Goal: Task Accomplishment & Management: Use online tool/utility

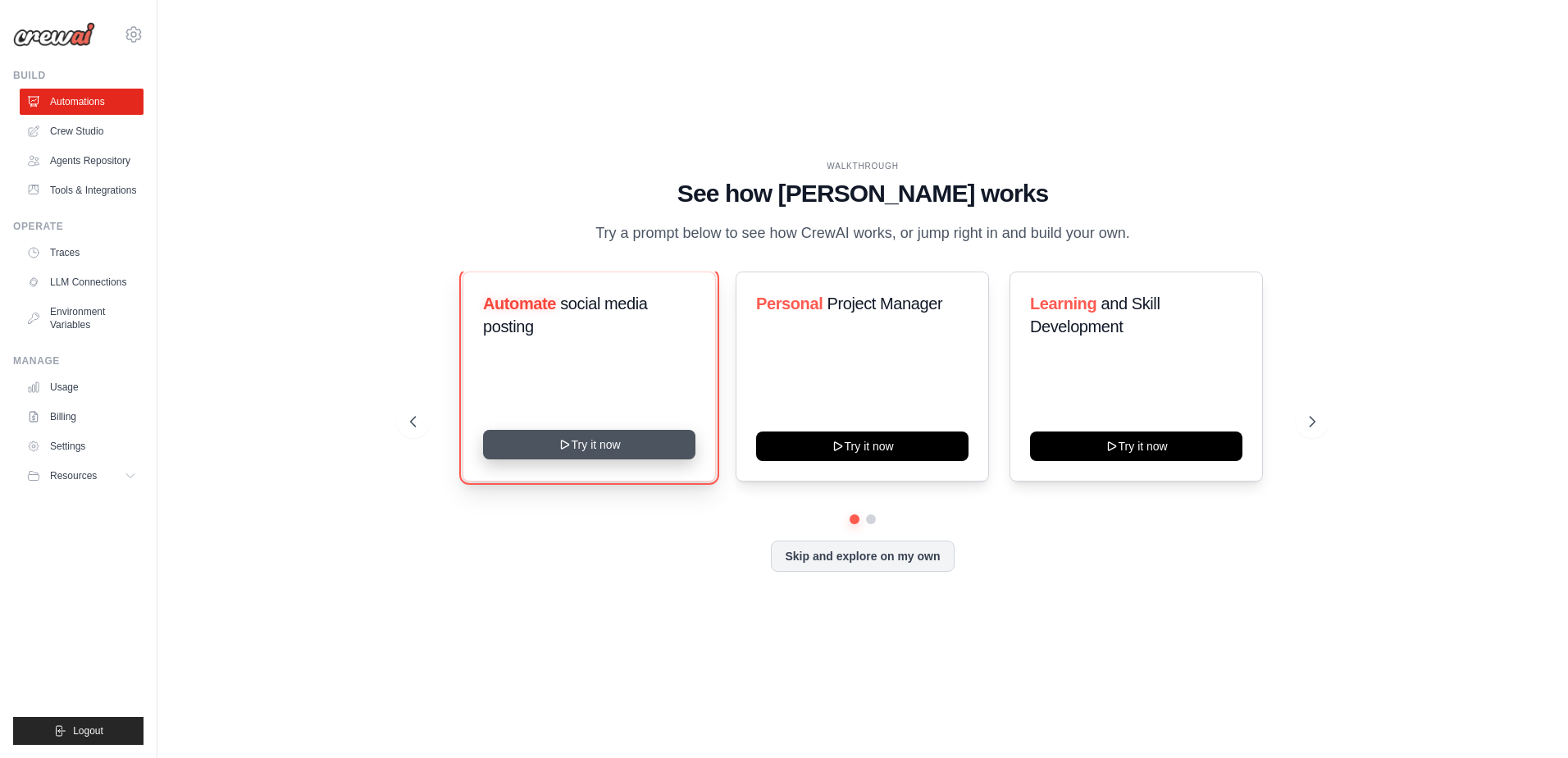
click at [615, 453] on button "Try it now" at bounding box center [590, 444] width 212 height 29
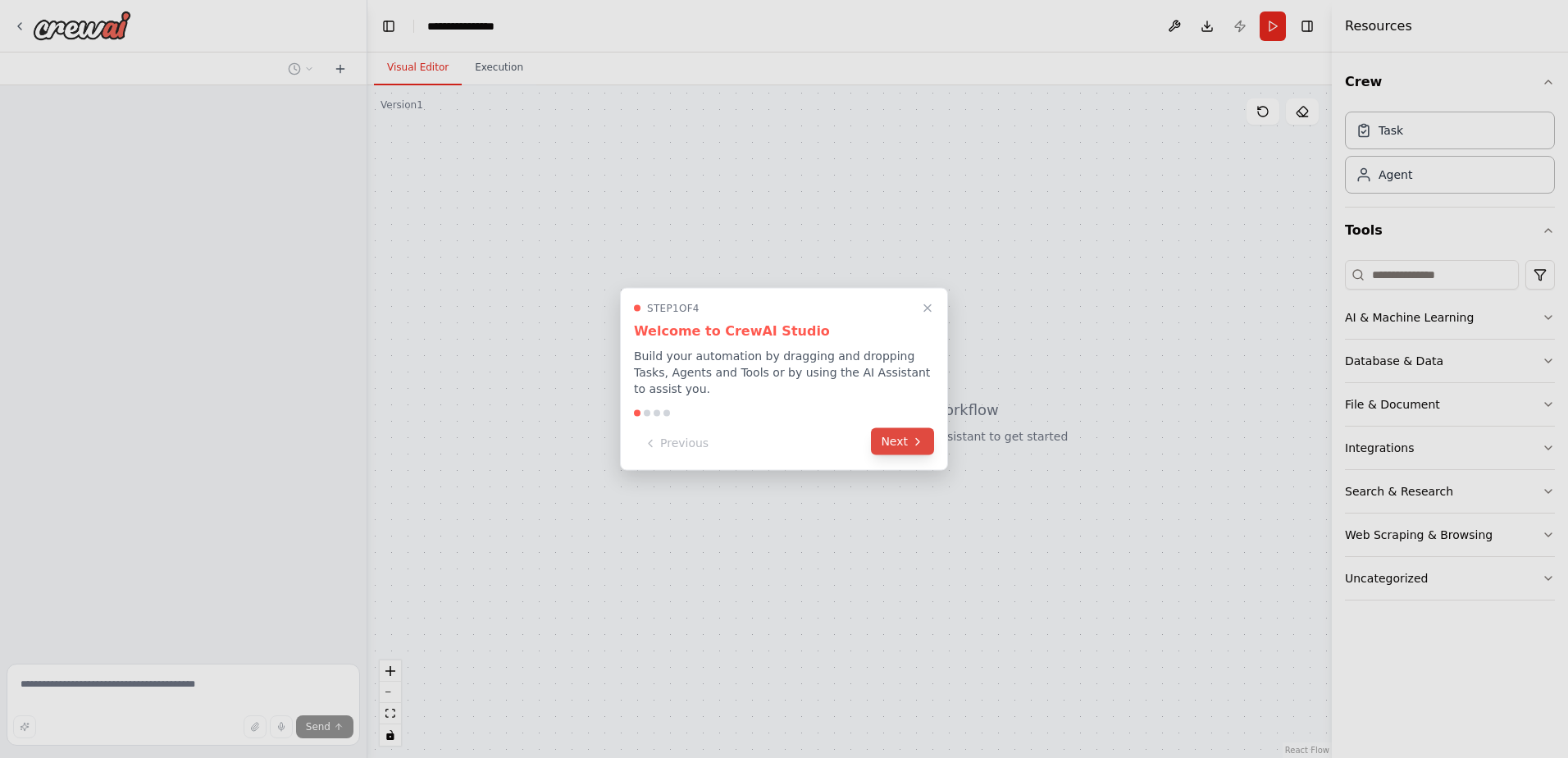
click at [910, 439] on button "Next" at bounding box center [901, 442] width 63 height 27
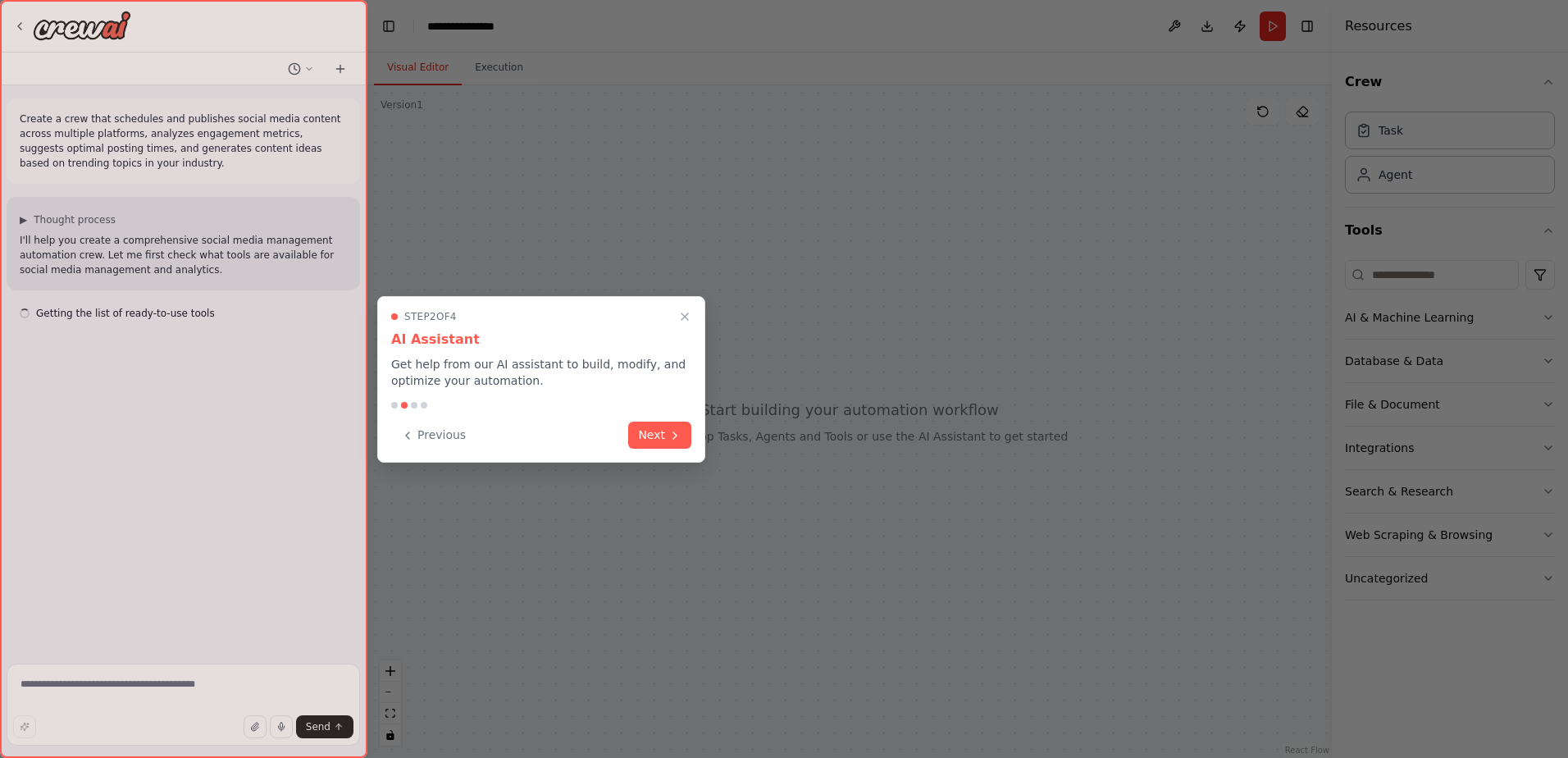
click at [1244, 417] on div at bounding box center [784, 379] width 1568 height 758
click at [665, 433] on button "Next" at bounding box center [659, 433] width 63 height 27
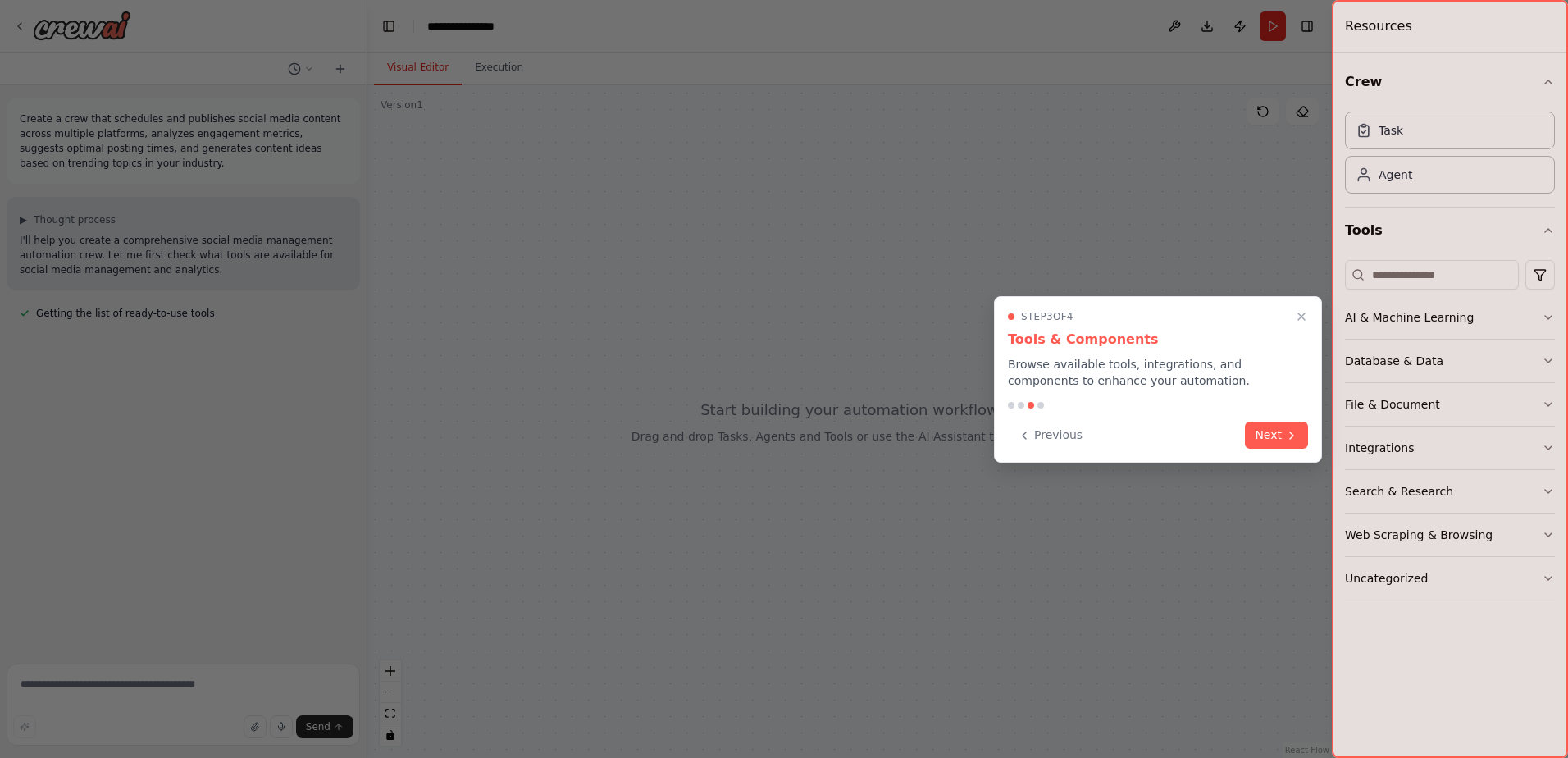
click at [665, 433] on div at bounding box center [784, 379] width 1568 height 758
click at [1289, 430] on icon at bounding box center [1291, 434] width 13 height 13
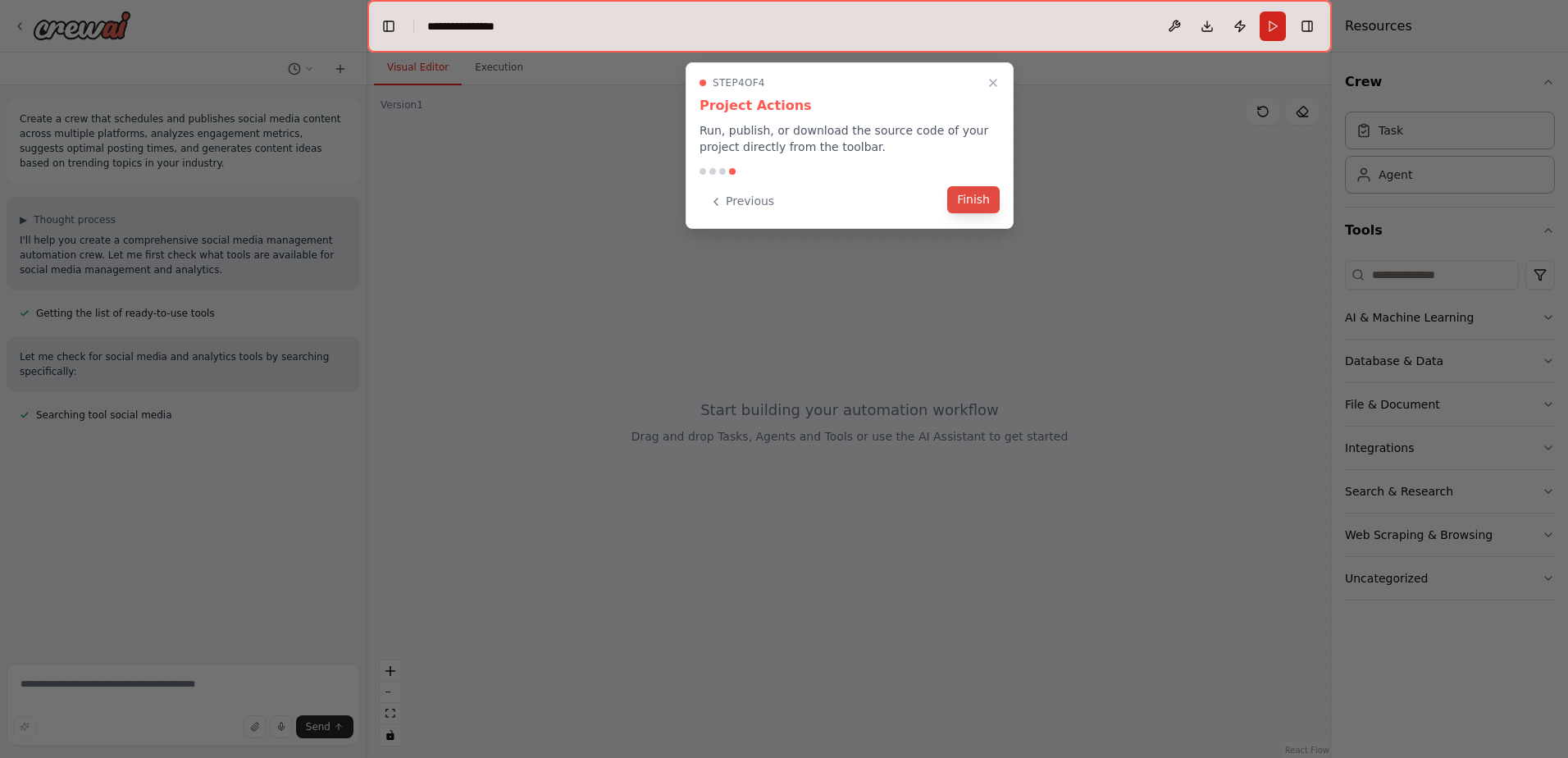
click at [953, 199] on button "Finish" at bounding box center [973, 200] width 53 height 27
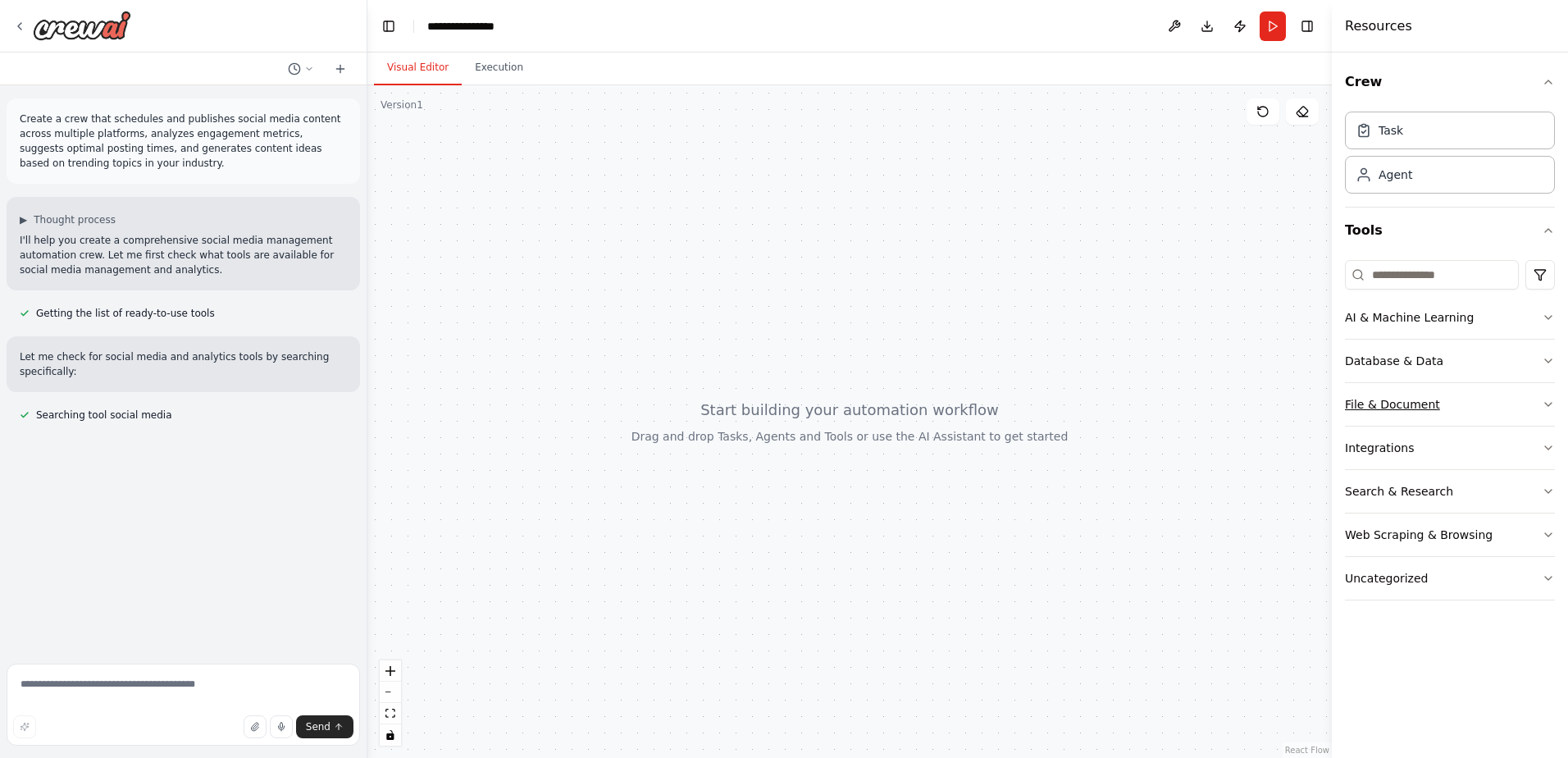
click at [1422, 410] on div "File & Document" at bounding box center [1392, 405] width 95 height 17
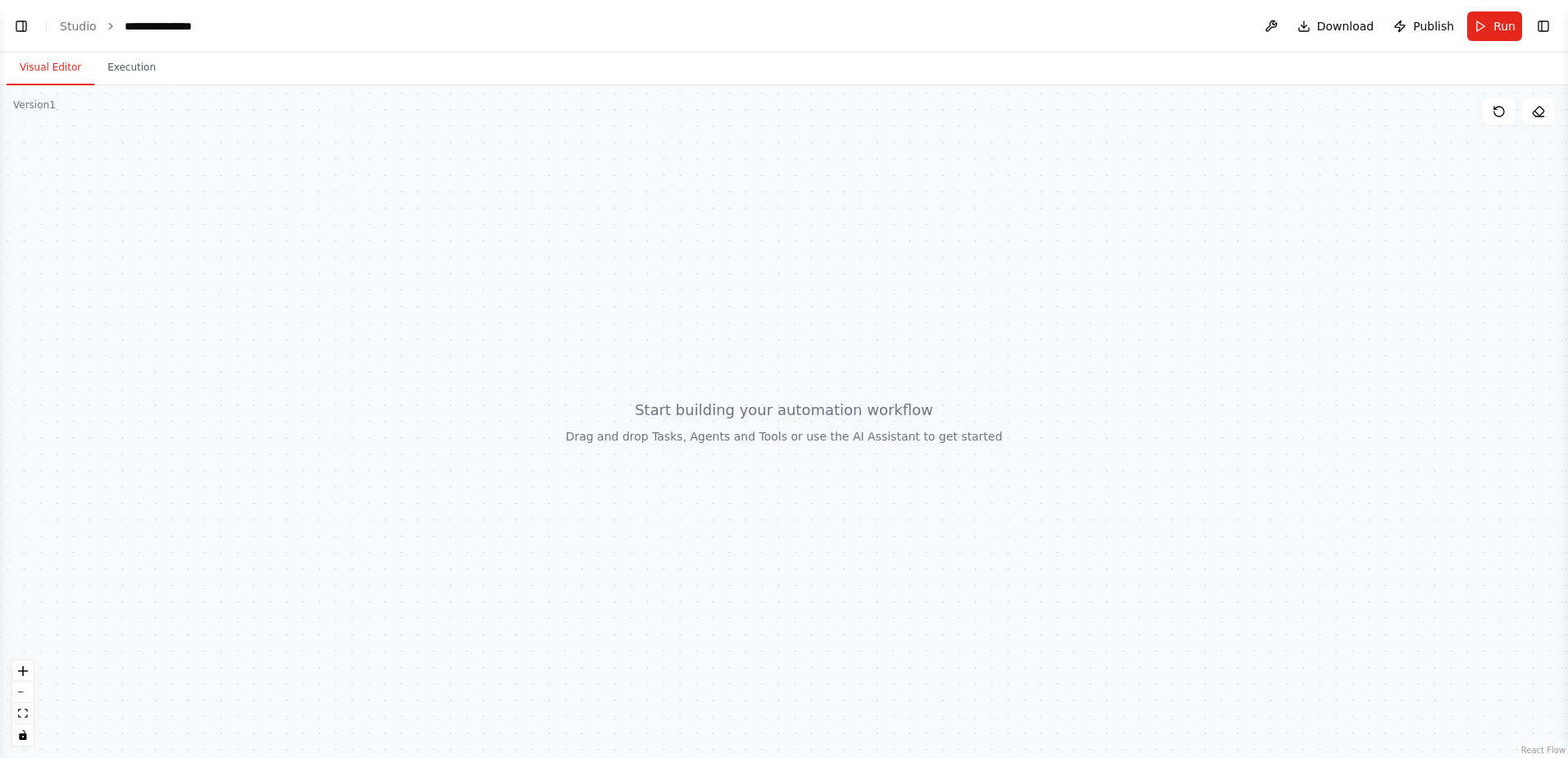
scroll to position [130, 0]
click at [717, 444] on div at bounding box center [784, 422] width 1568 height 673
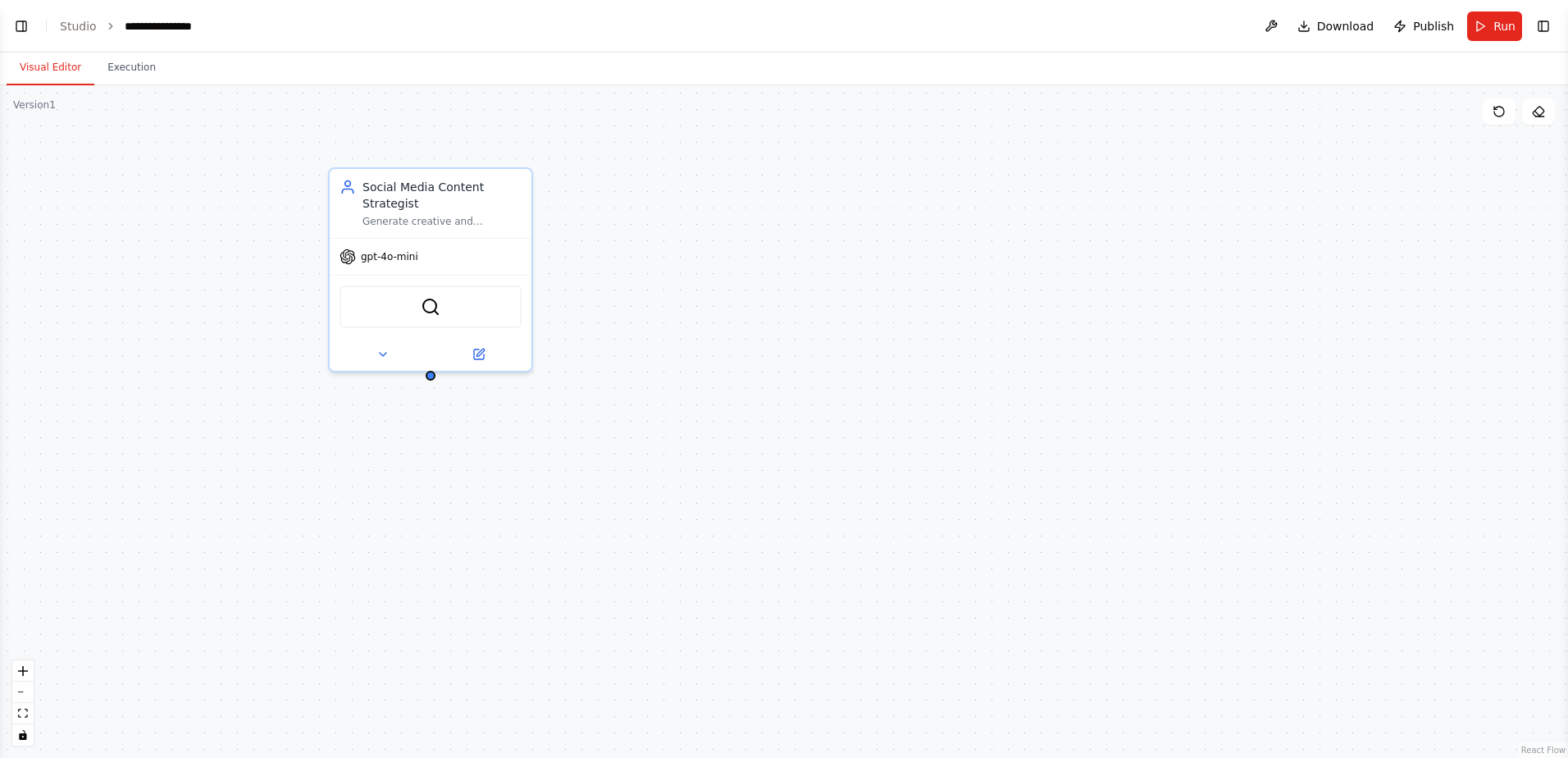
scroll to position [244, 0]
click at [435, 259] on div "gpt-4o-mini" at bounding box center [430, 253] width 202 height 36
click at [520, 148] on icon at bounding box center [519, 150] width 10 height 10
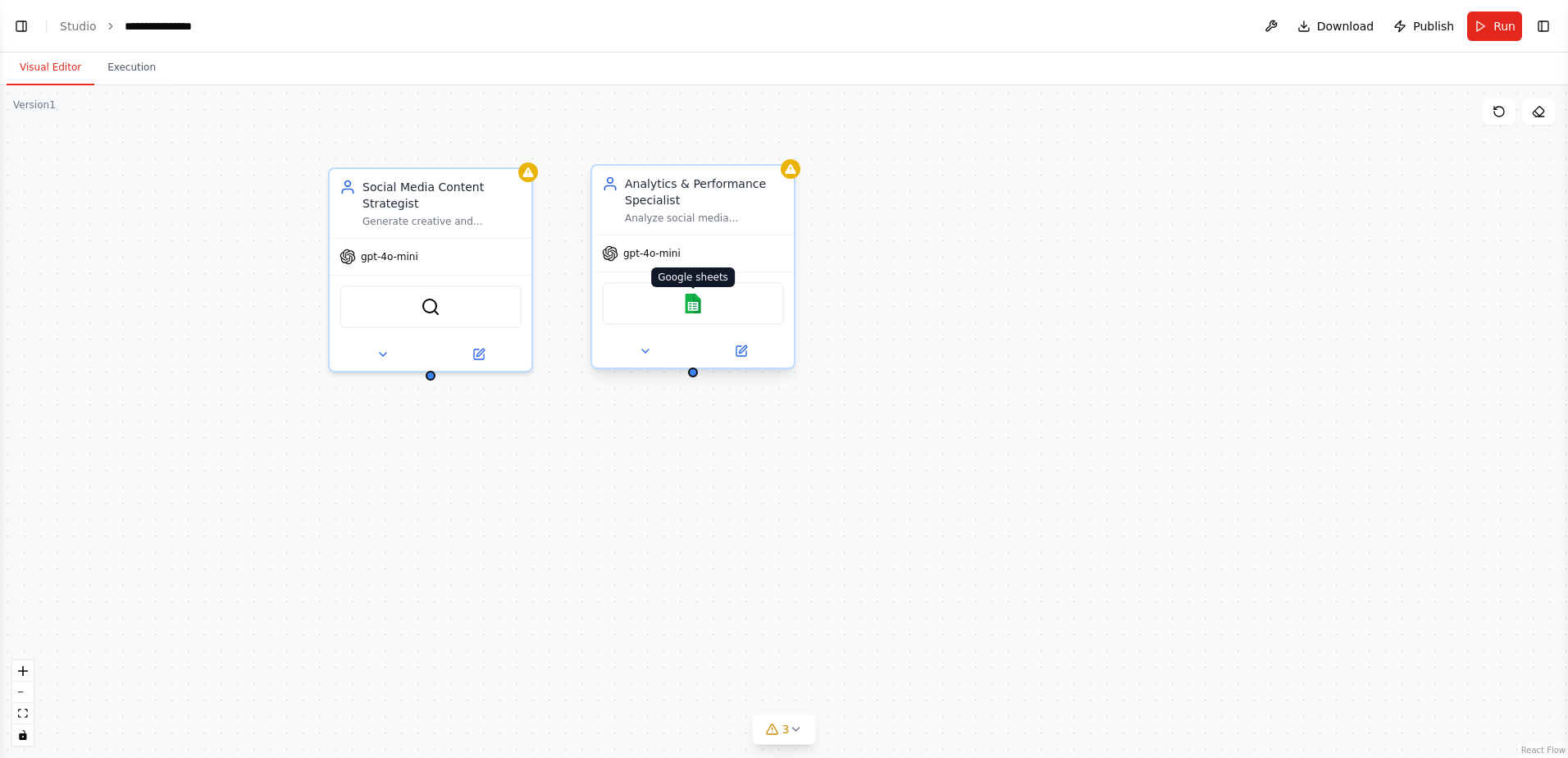
click at [686, 296] on img at bounding box center [693, 304] width 20 height 20
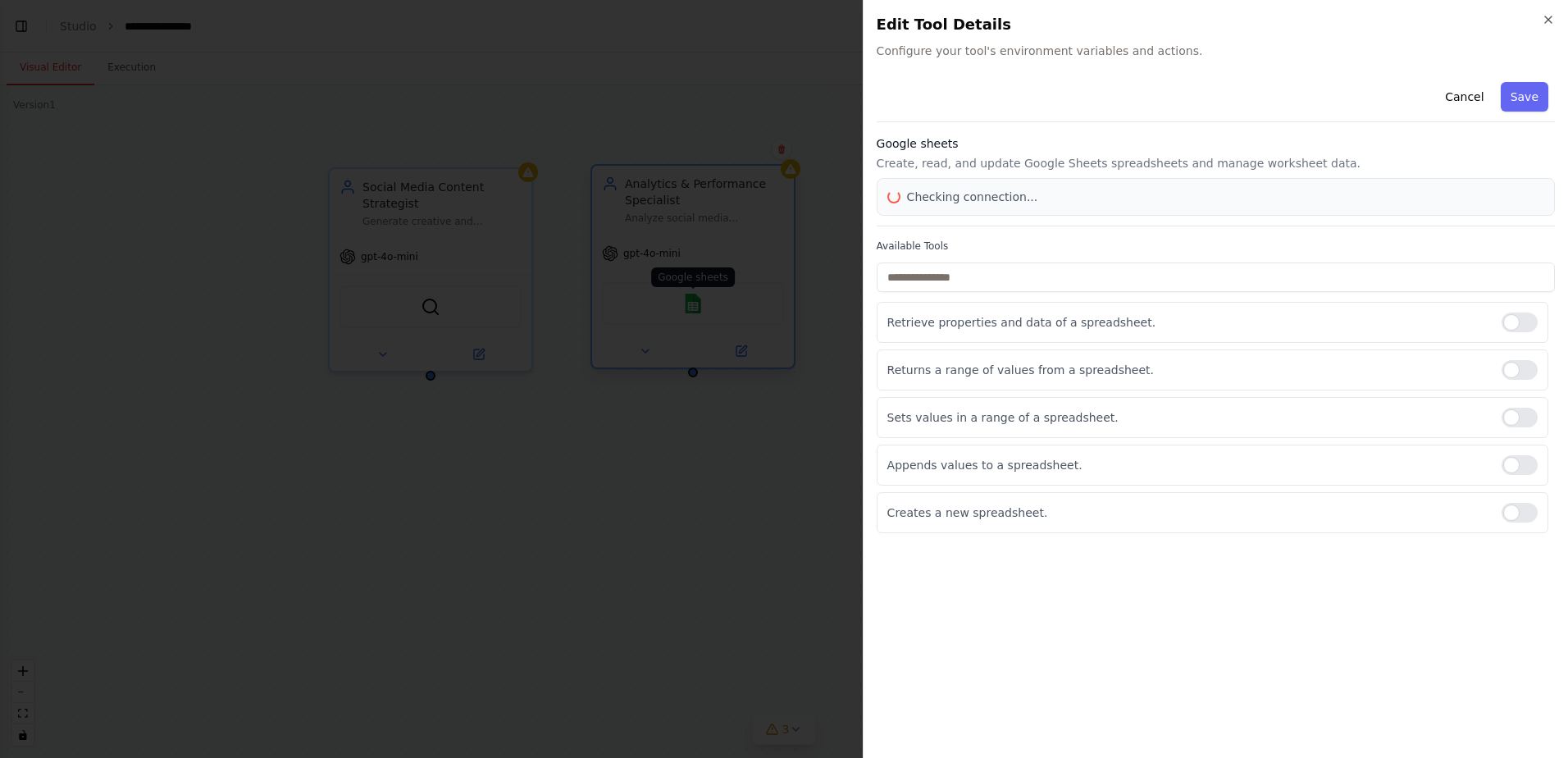
scroll to position [504, 0]
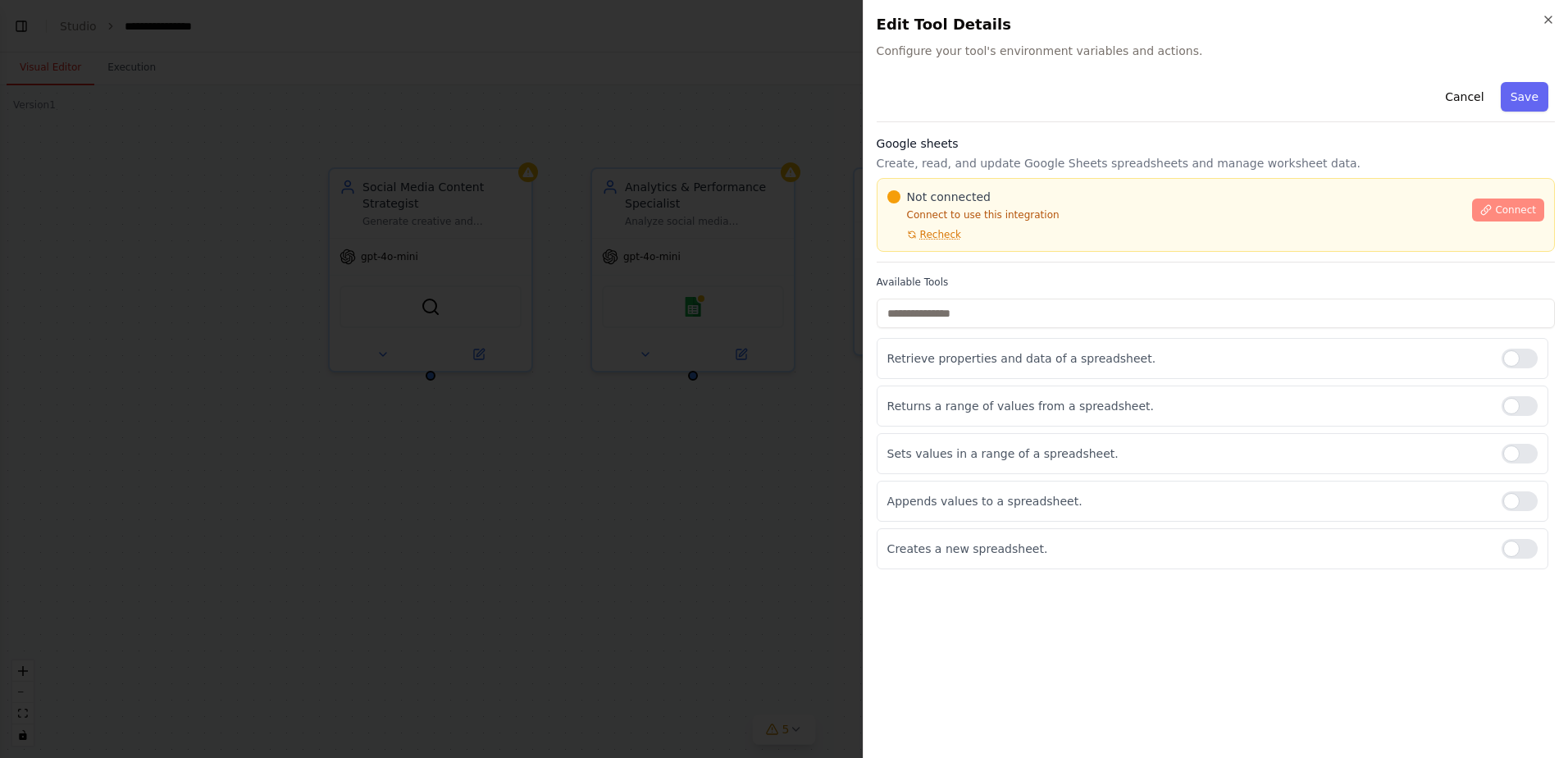
click at [1490, 205] on icon at bounding box center [1486, 210] width 12 height 12
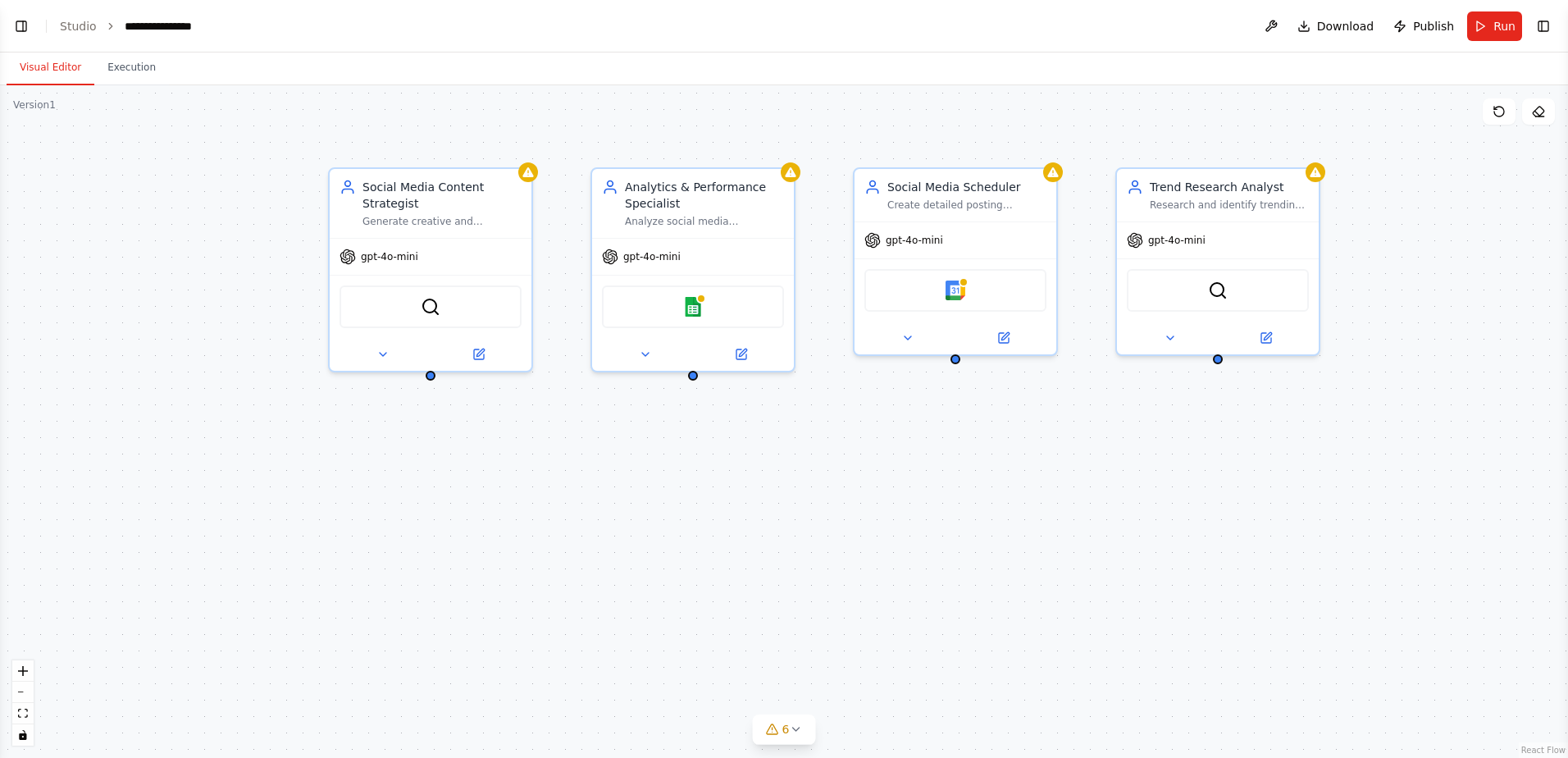
scroll to position [637, 0]
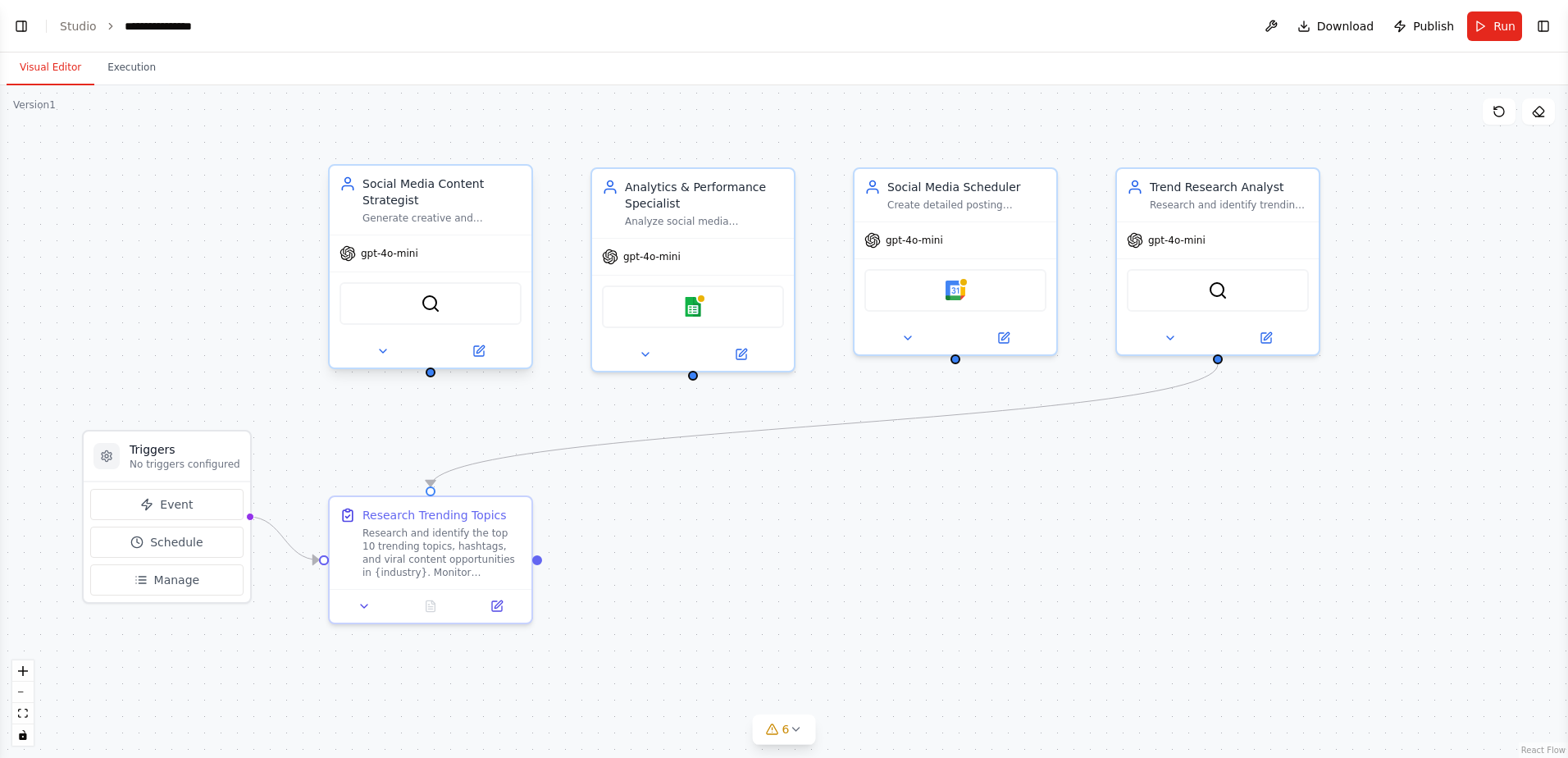
click at [437, 314] on div "SerperDevTool" at bounding box center [431, 303] width 182 height 43
click at [475, 555] on div "Research and identify the top 10 trending topics, hashtags, and viral content o…" at bounding box center [442, 550] width 159 height 53
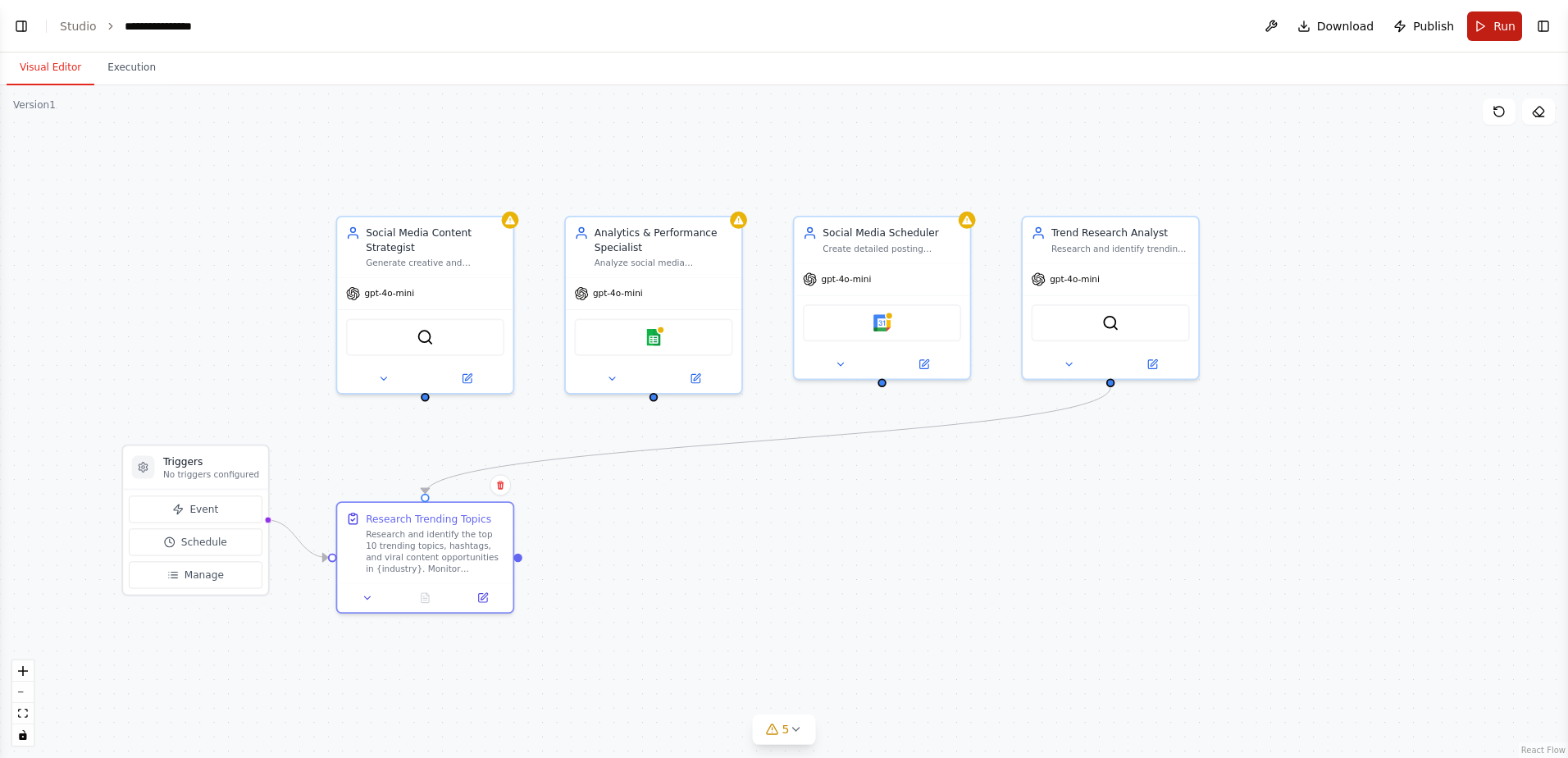
click at [1474, 23] on button "Run" at bounding box center [1494, 26] width 55 height 29
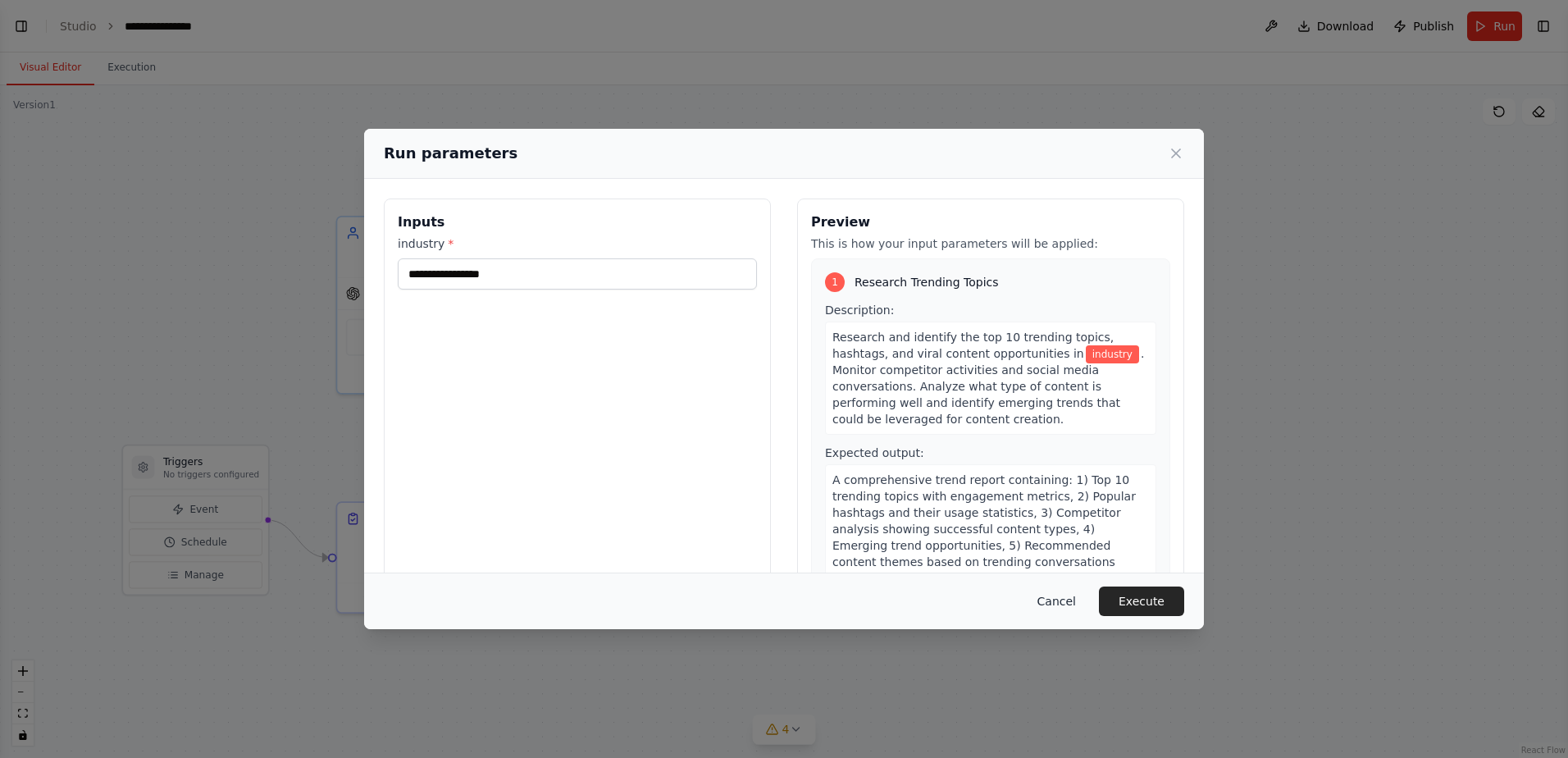
click at [1069, 604] on button "Cancel" at bounding box center [1056, 601] width 64 height 29
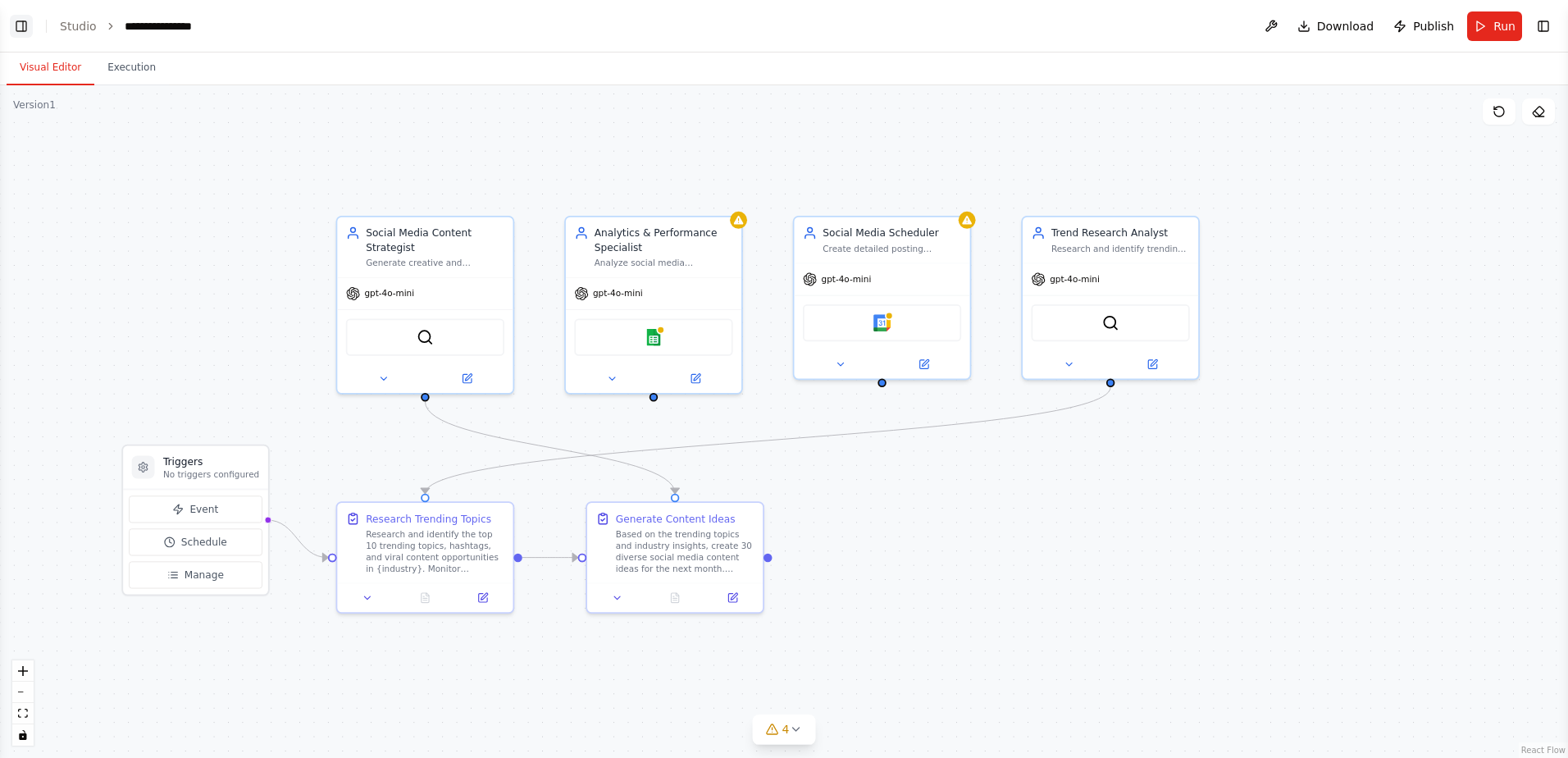
click at [26, 25] on button "Toggle Left Sidebar" at bounding box center [21, 26] width 23 height 23
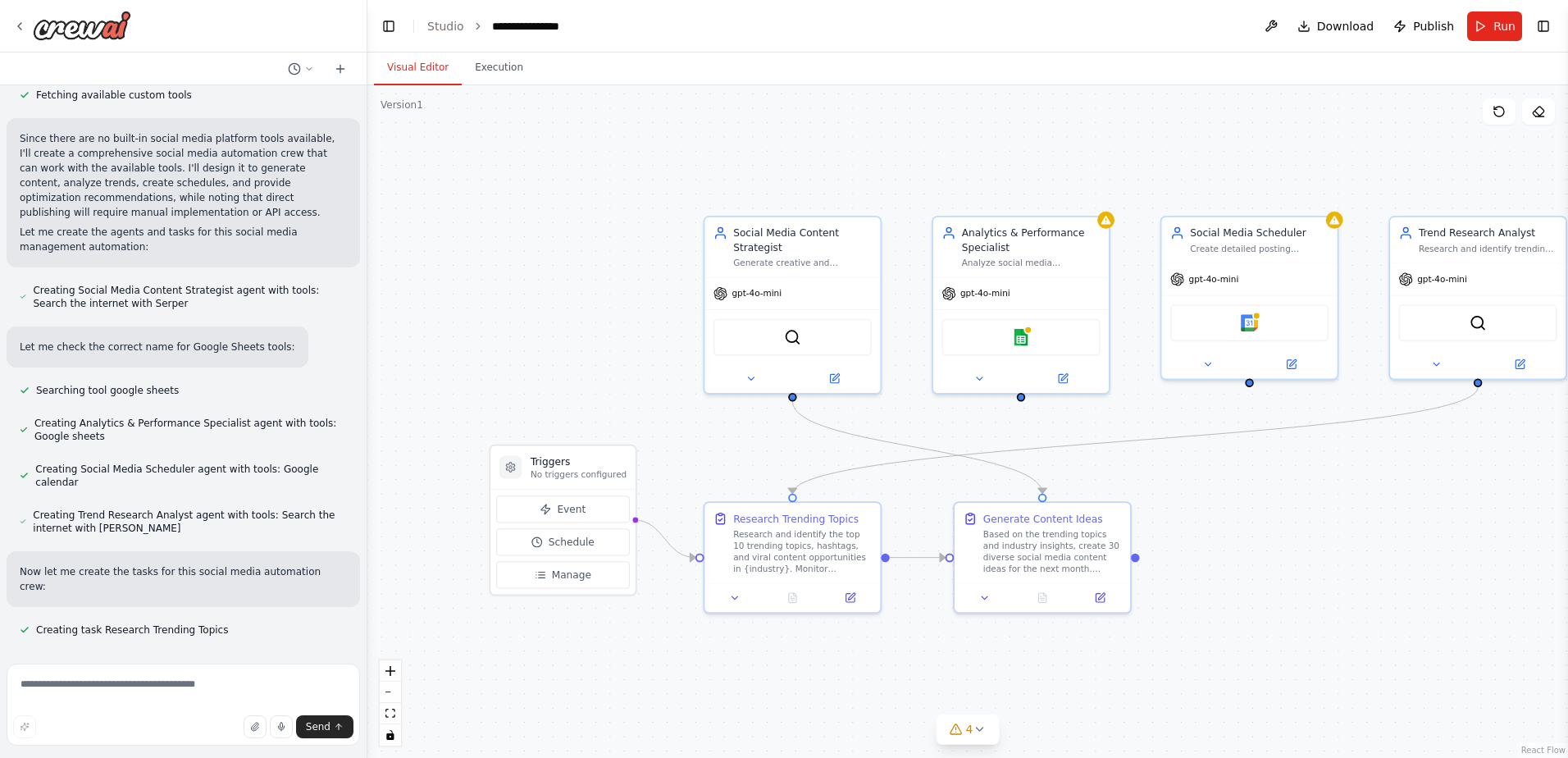
scroll to position [702, 0]
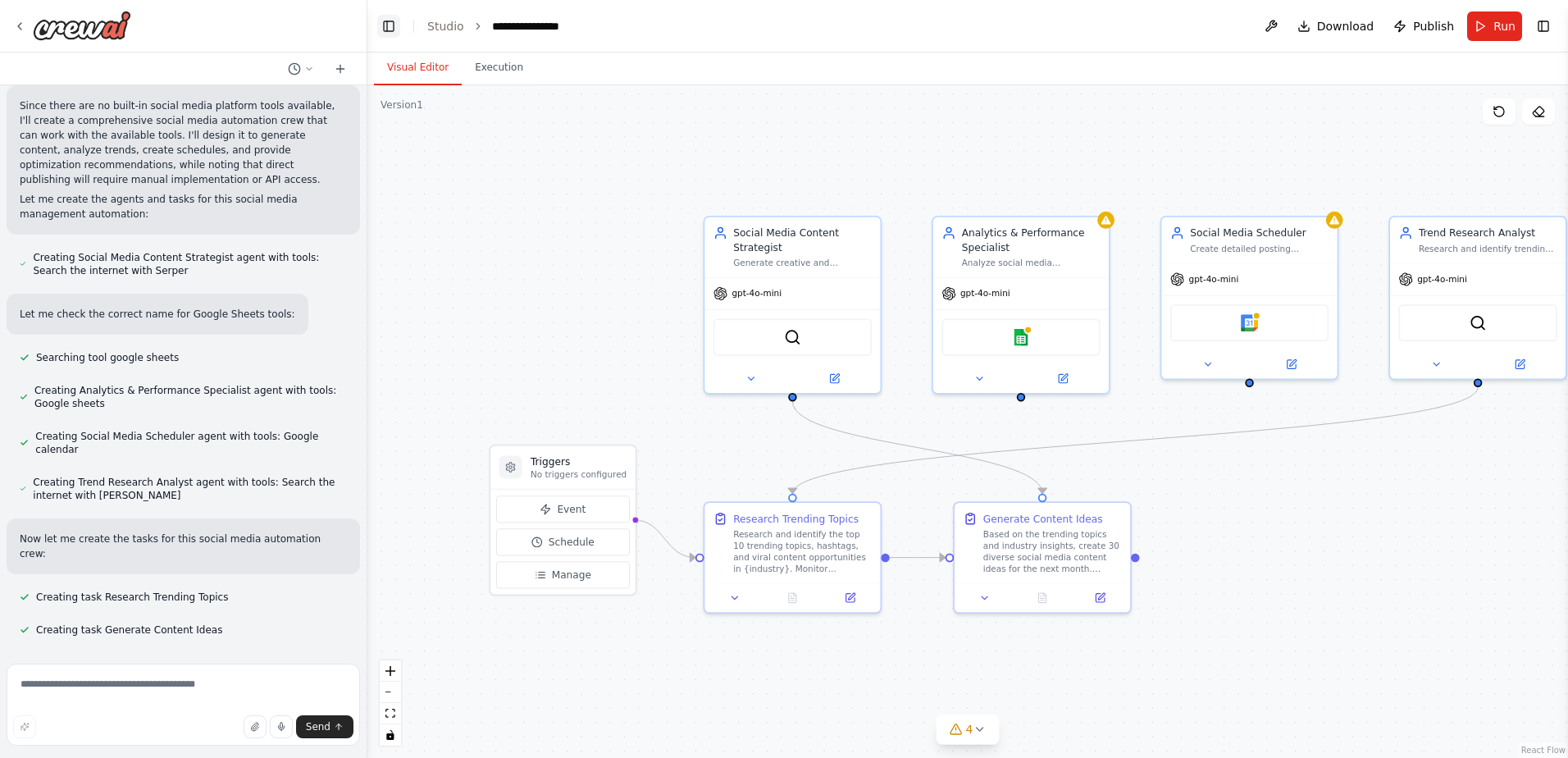
click at [389, 26] on button "Toggle Left Sidebar" at bounding box center [388, 26] width 23 height 23
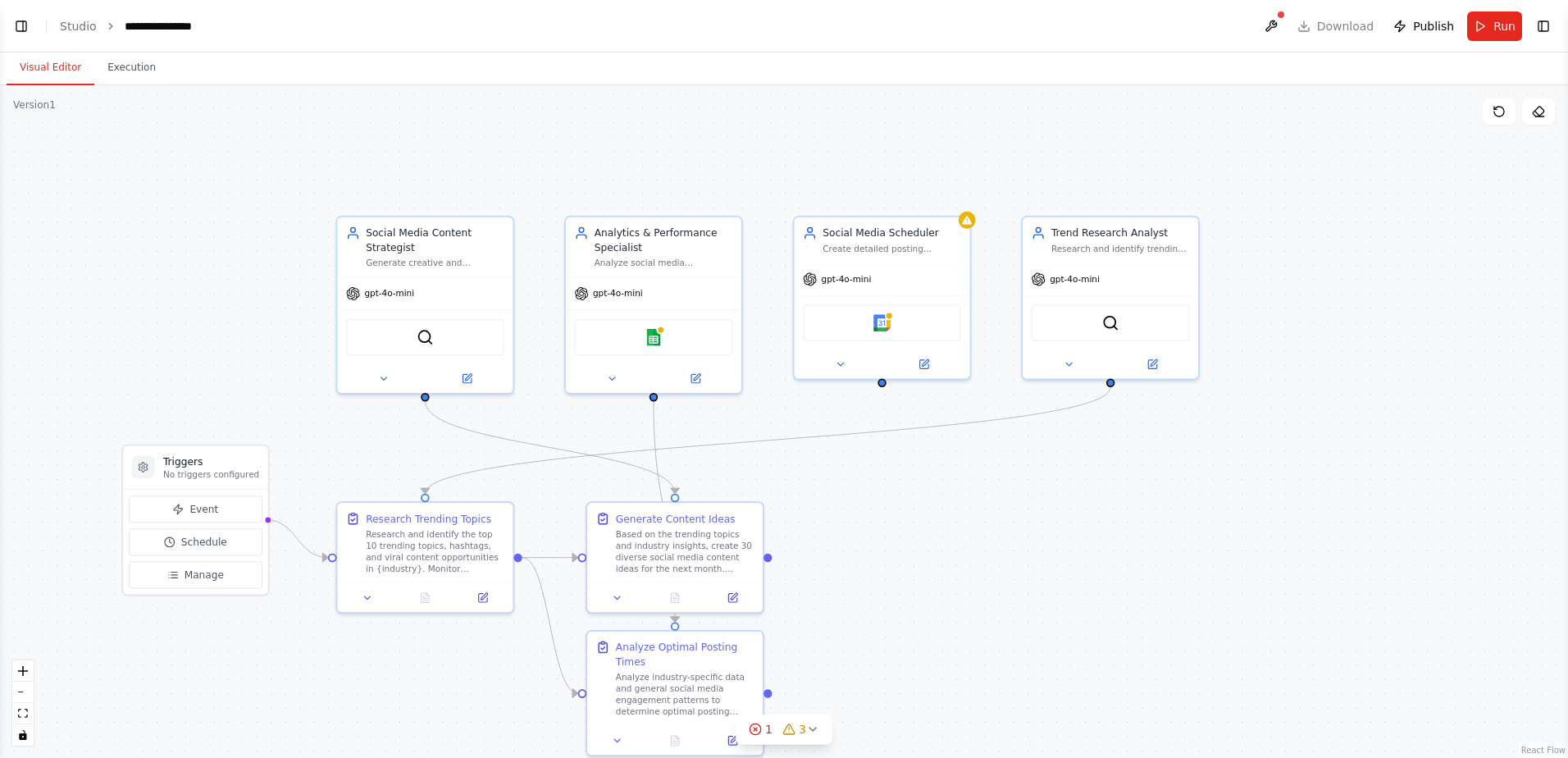
scroll to position [735, 0]
click at [79, 28] on link "Studio" at bounding box center [79, 27] width 37 height 13
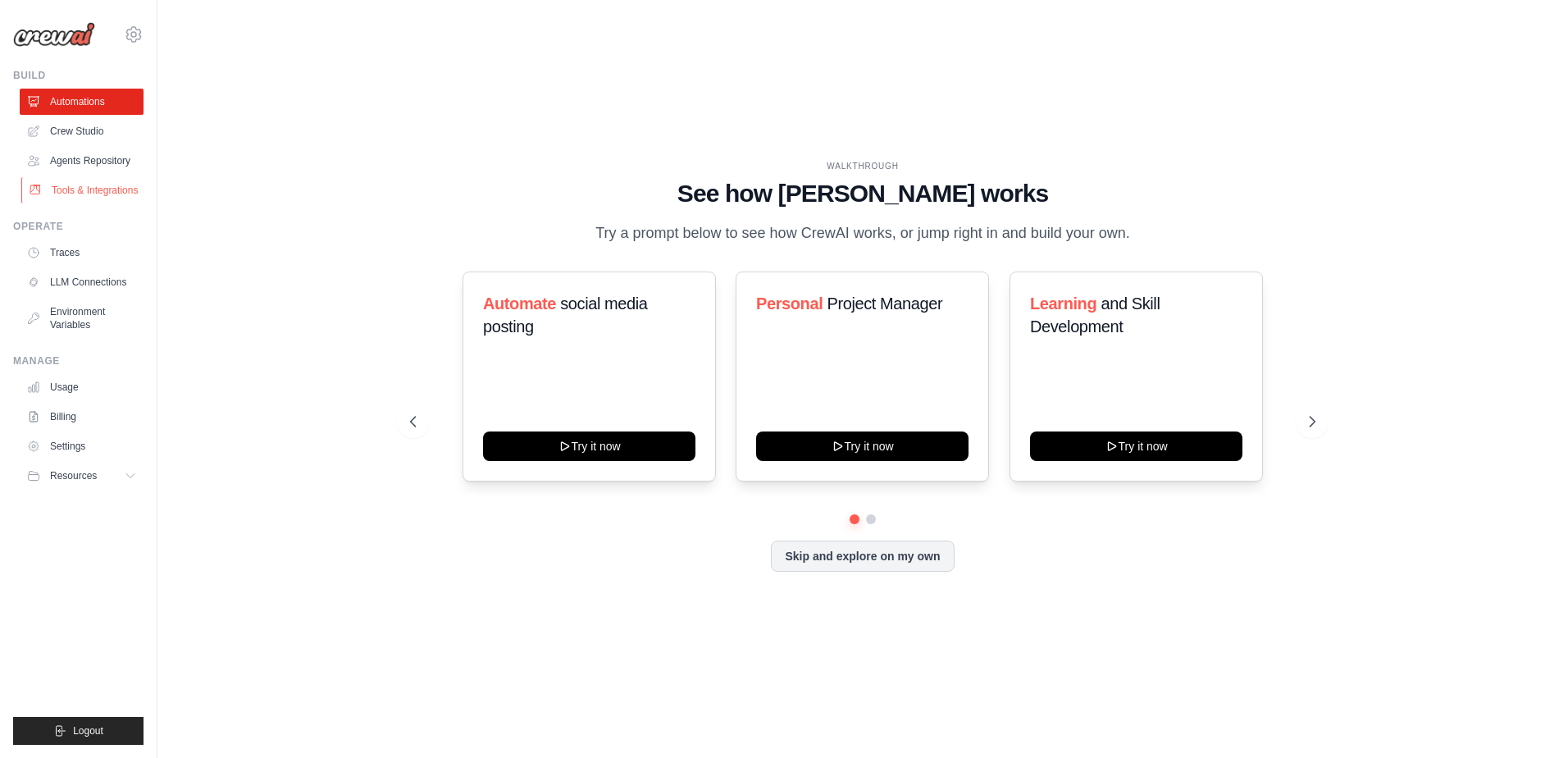
click at [78, 185] on link "Tools & Integrations" at bounding box center [83, 190] width 124 height 26
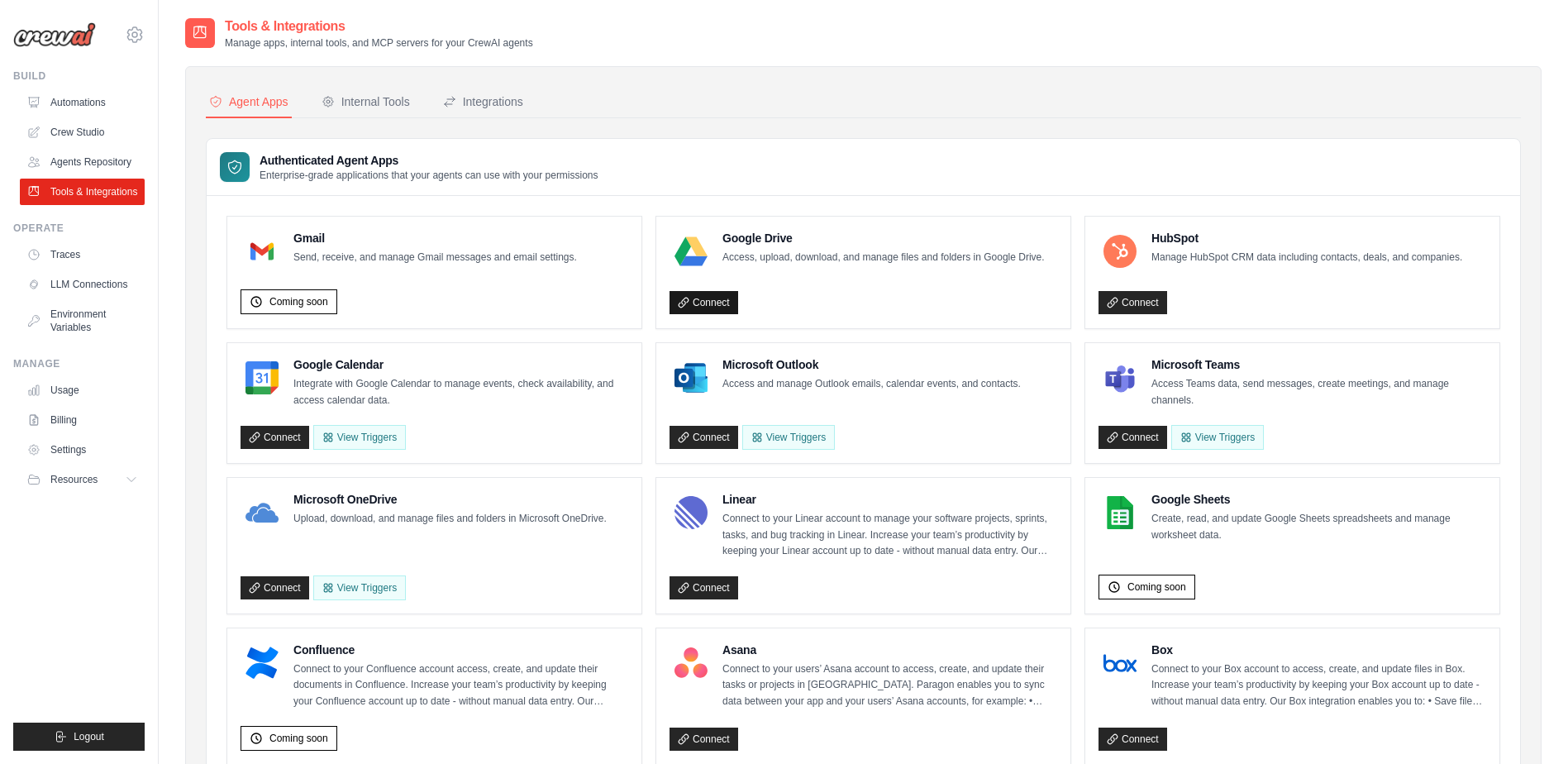
click at [707, 304] on link "Connect" at bounding box center [703, 302] width 68 height 23
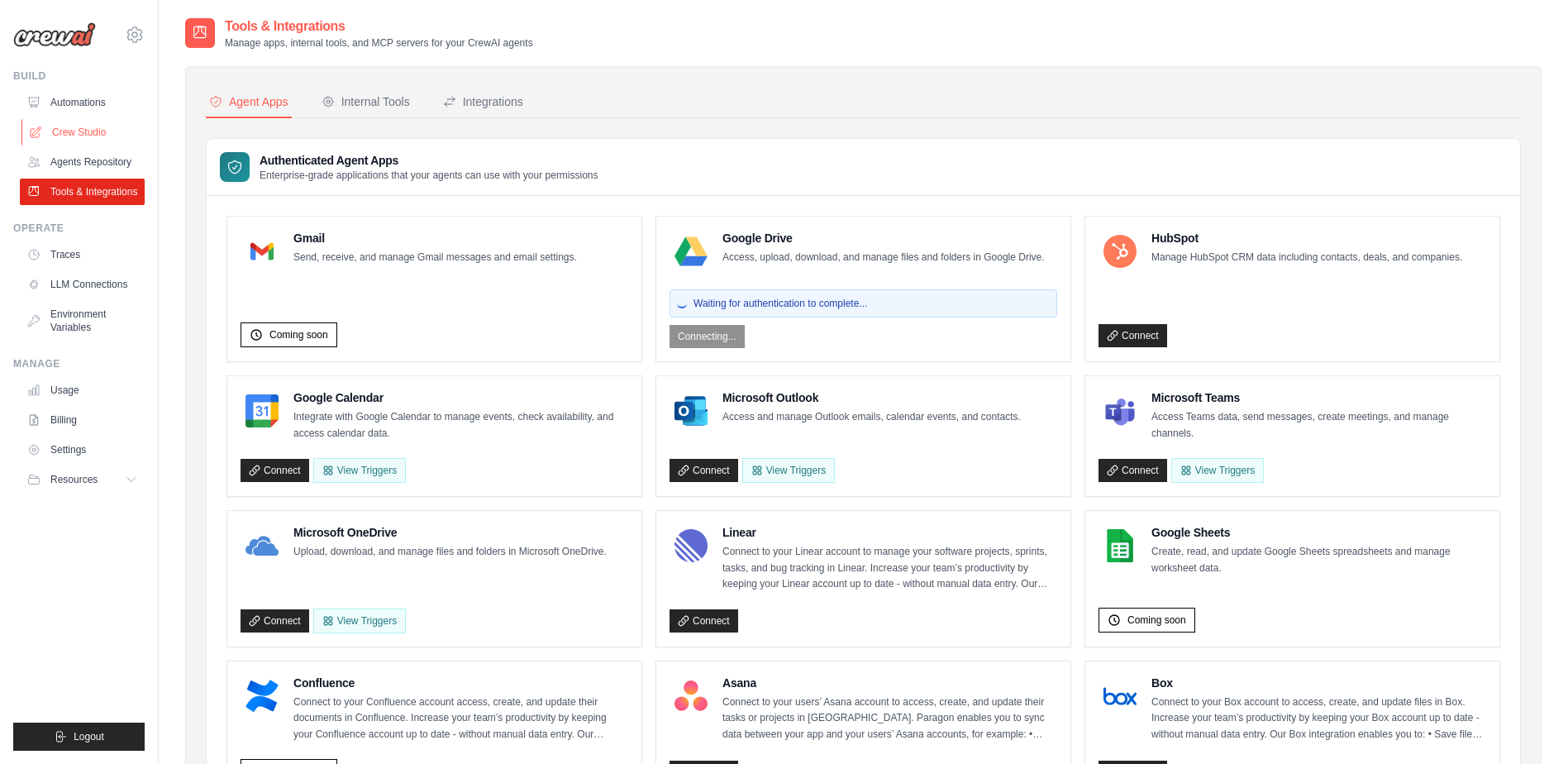
click at [93, 133] on link "Crew Studio" at bounding box center [83, 132] width 125 height 26
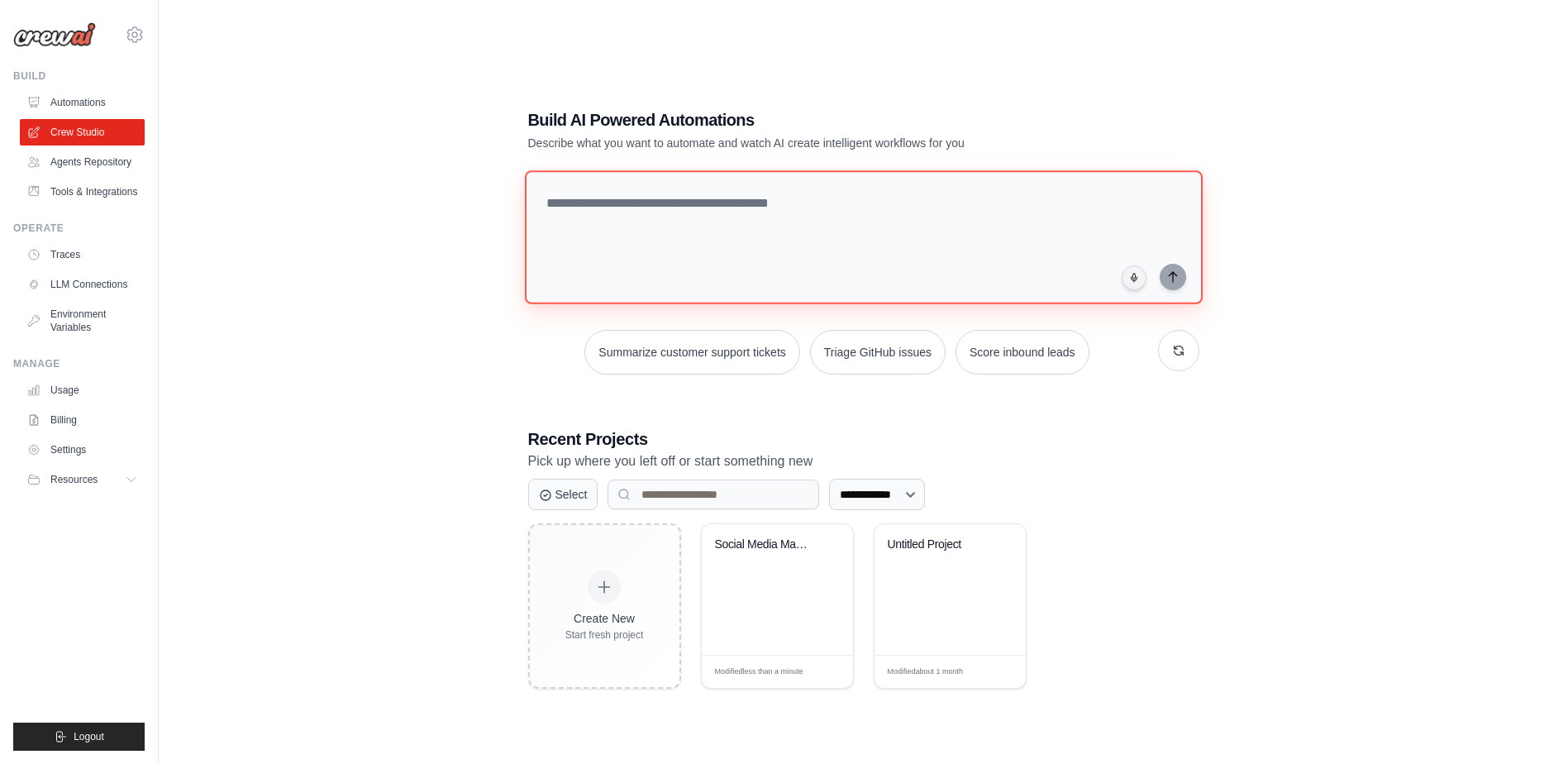
click at [878, 243] on textarea at bounding box center [863, 237] width 678 height 134
click at [917, 222] on textarea at bounding box center [863, 237] width 678 height 134
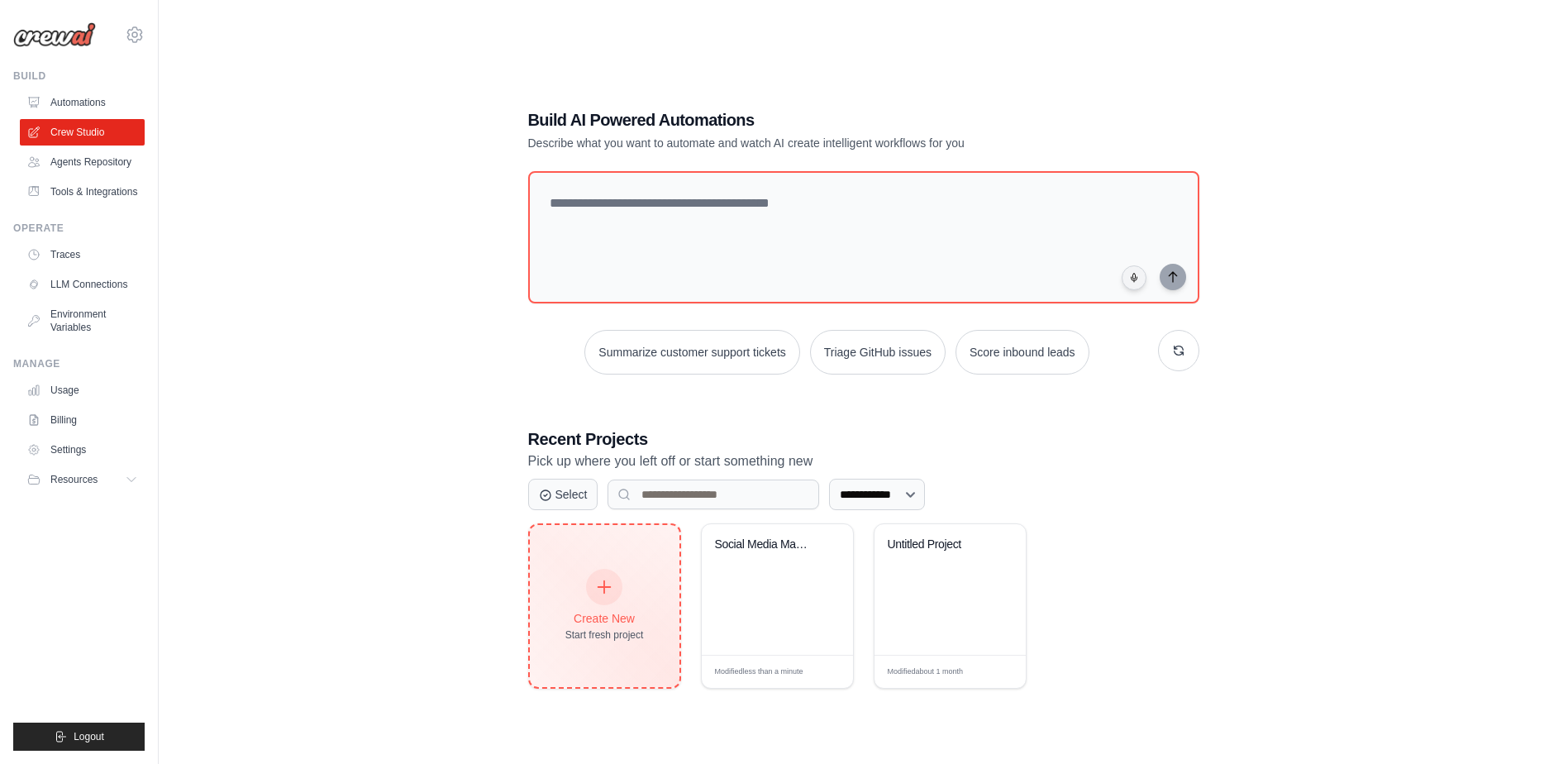
click at [622, 571] on div "Create New Start fresh project" at bounding box center [604, 606] width 78 height 71
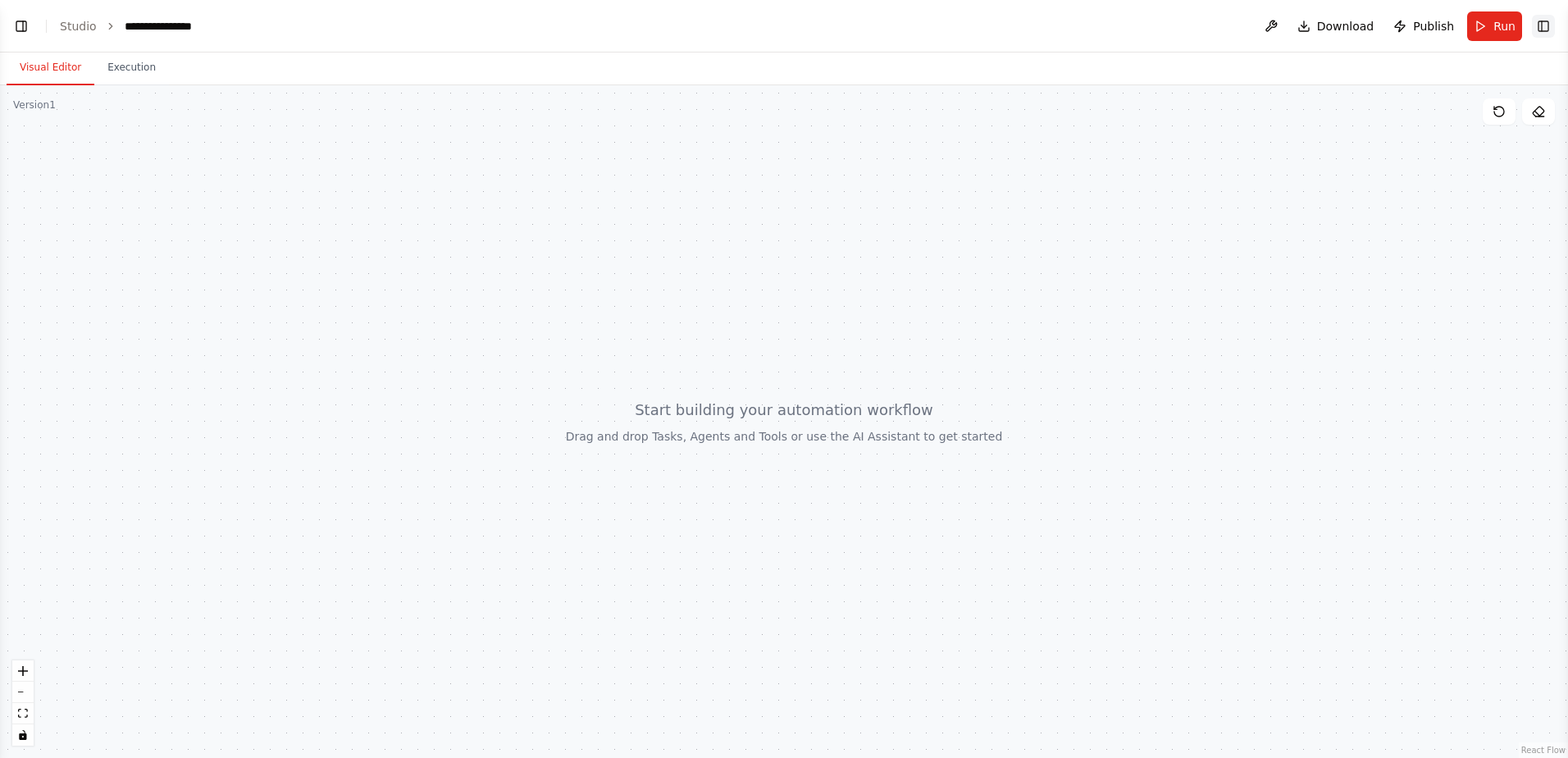
click at [1540, 25] on button "Toggle Right Sidebar" at bounding box center [1543, 26] width 23 height 23
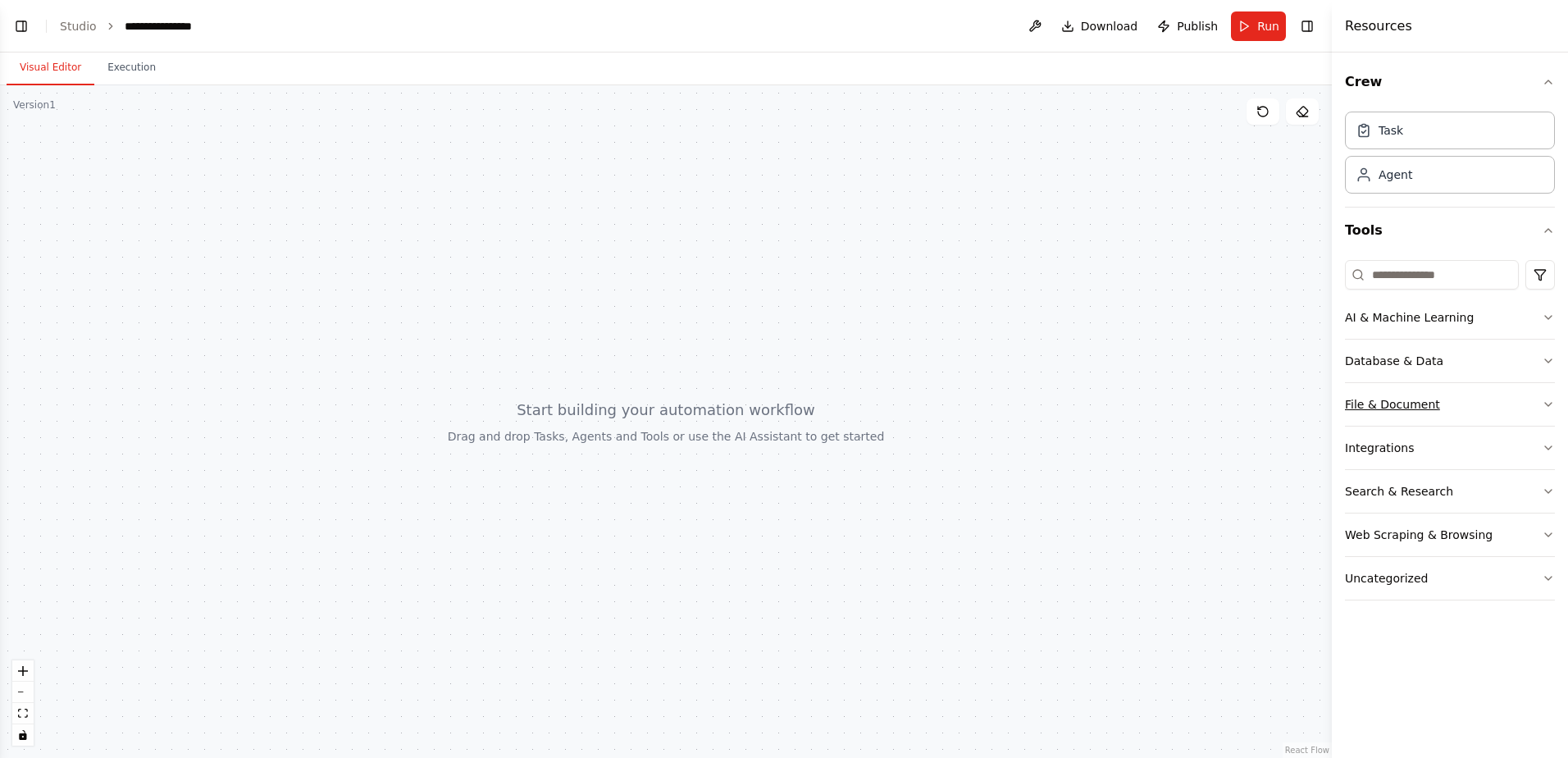
click at [1544, 397] on button "File & Document" at bounding box center [1449, 404] width 210 height 43
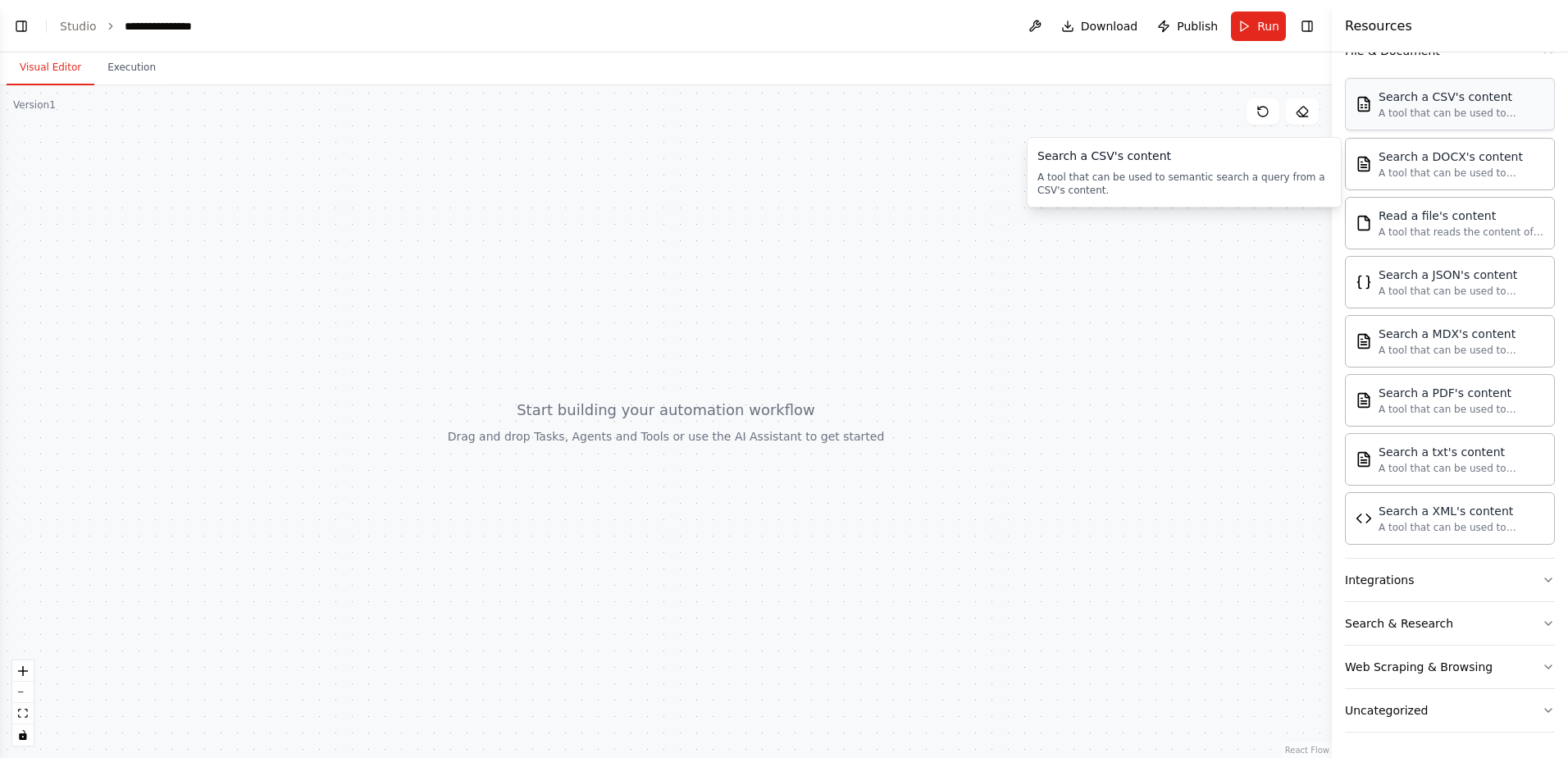
scroll to position [355, 0]
click at [1474, 693] on button "Uncategorized" at bounding box center [1449, 709] width 210 height 43
click at [1498, 675] on button "Web Scraping & Browsing" at bounding box center [1449, 666] width 210 height 43
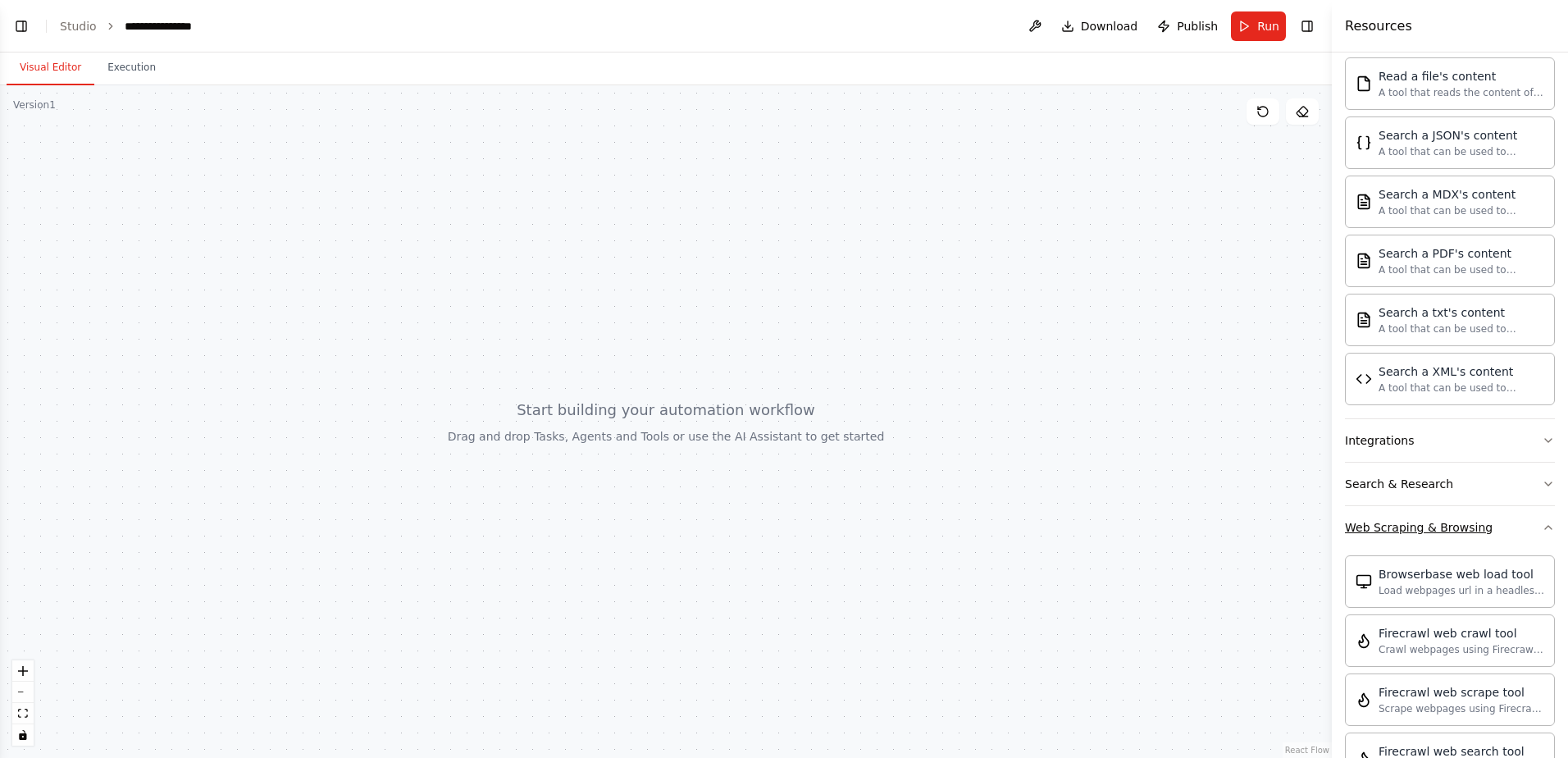
scroll to position [601, 0]
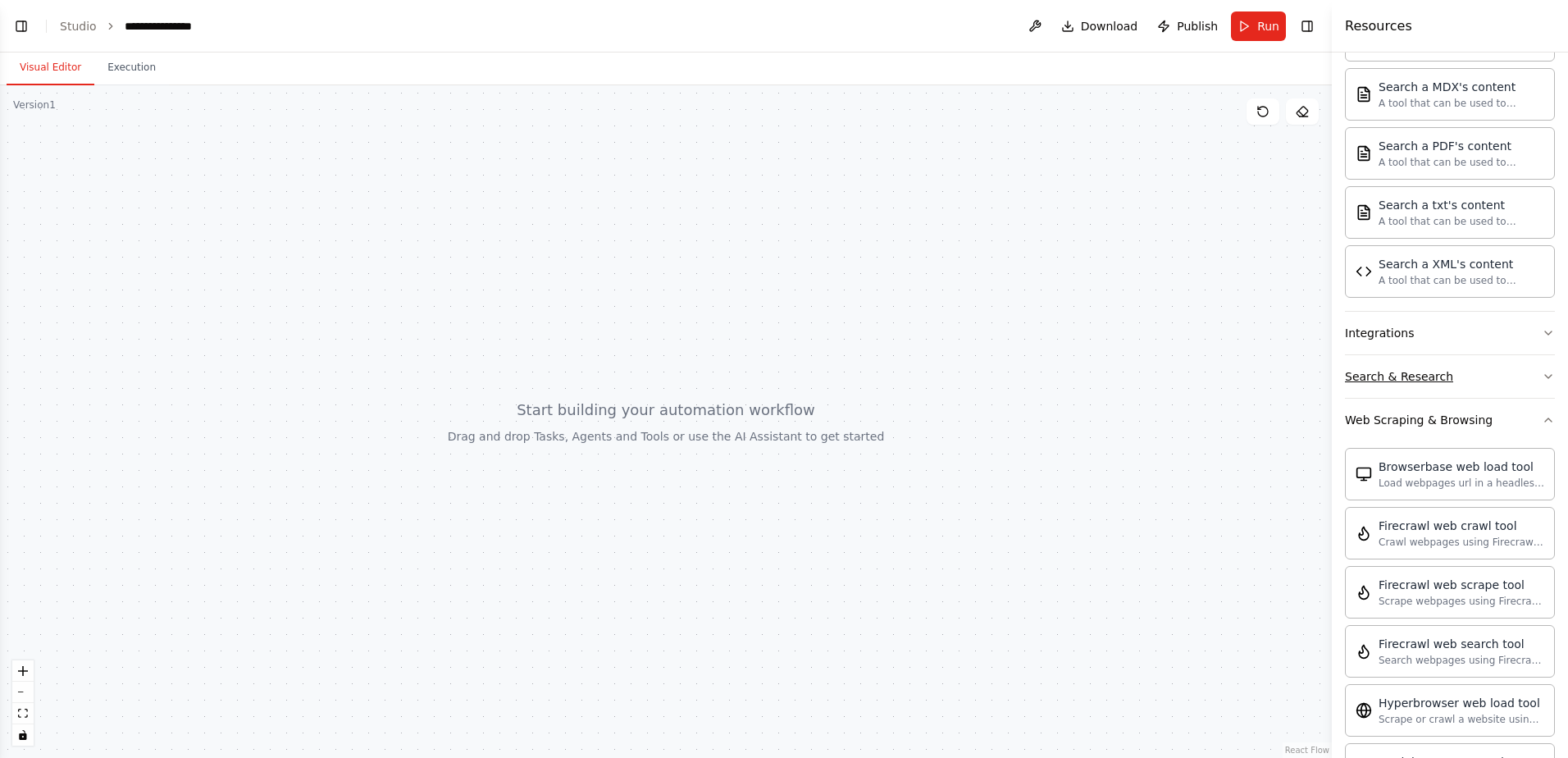
click at [1480, 392] on button "Search & Research" at bounding box center [1449, 376] width 210 height 43
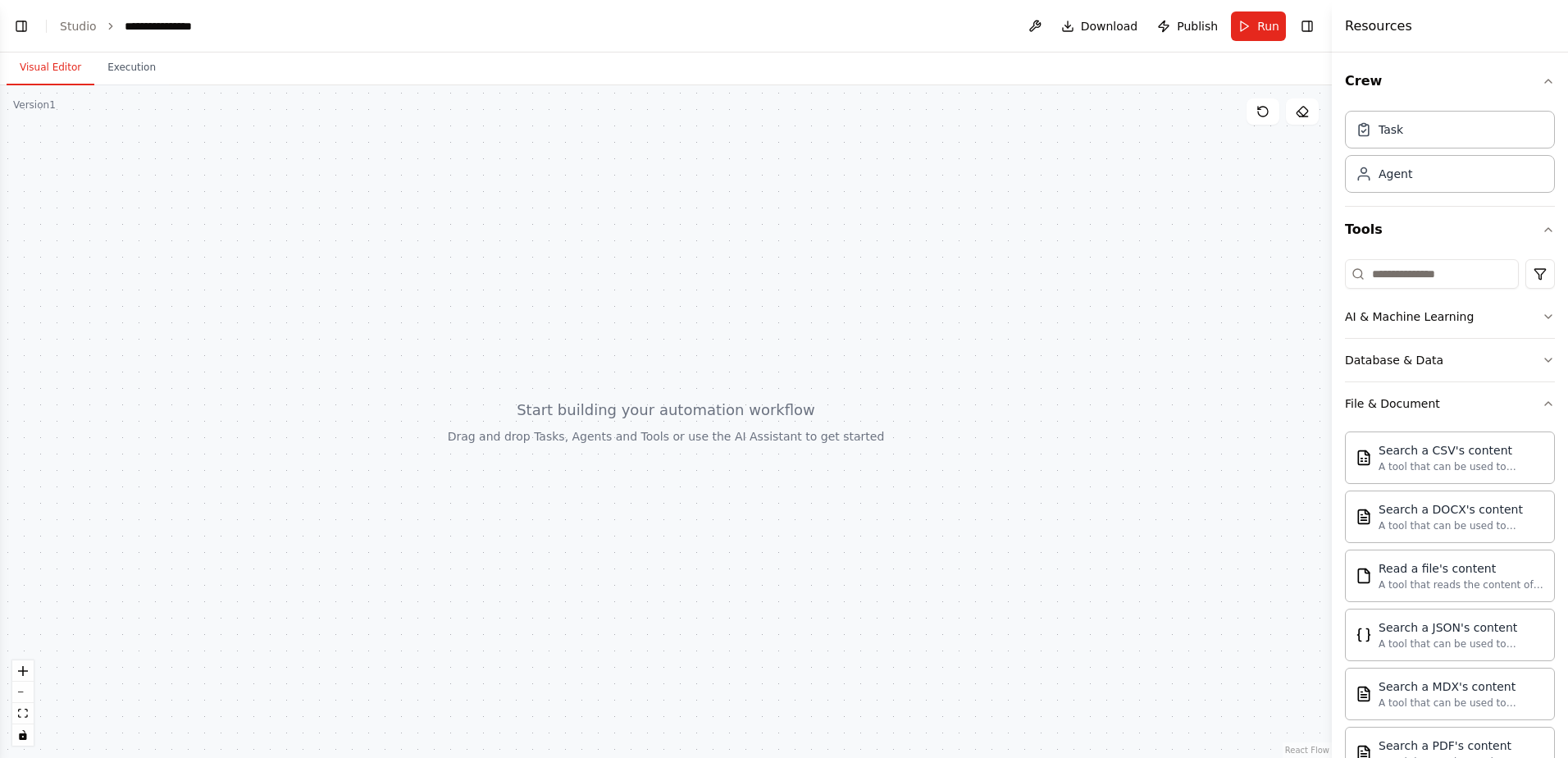
scroll to position [0, 0]
click at [1460, 356] on button "Database & Data" at bounding box center [1449, 361] width 210 height 43
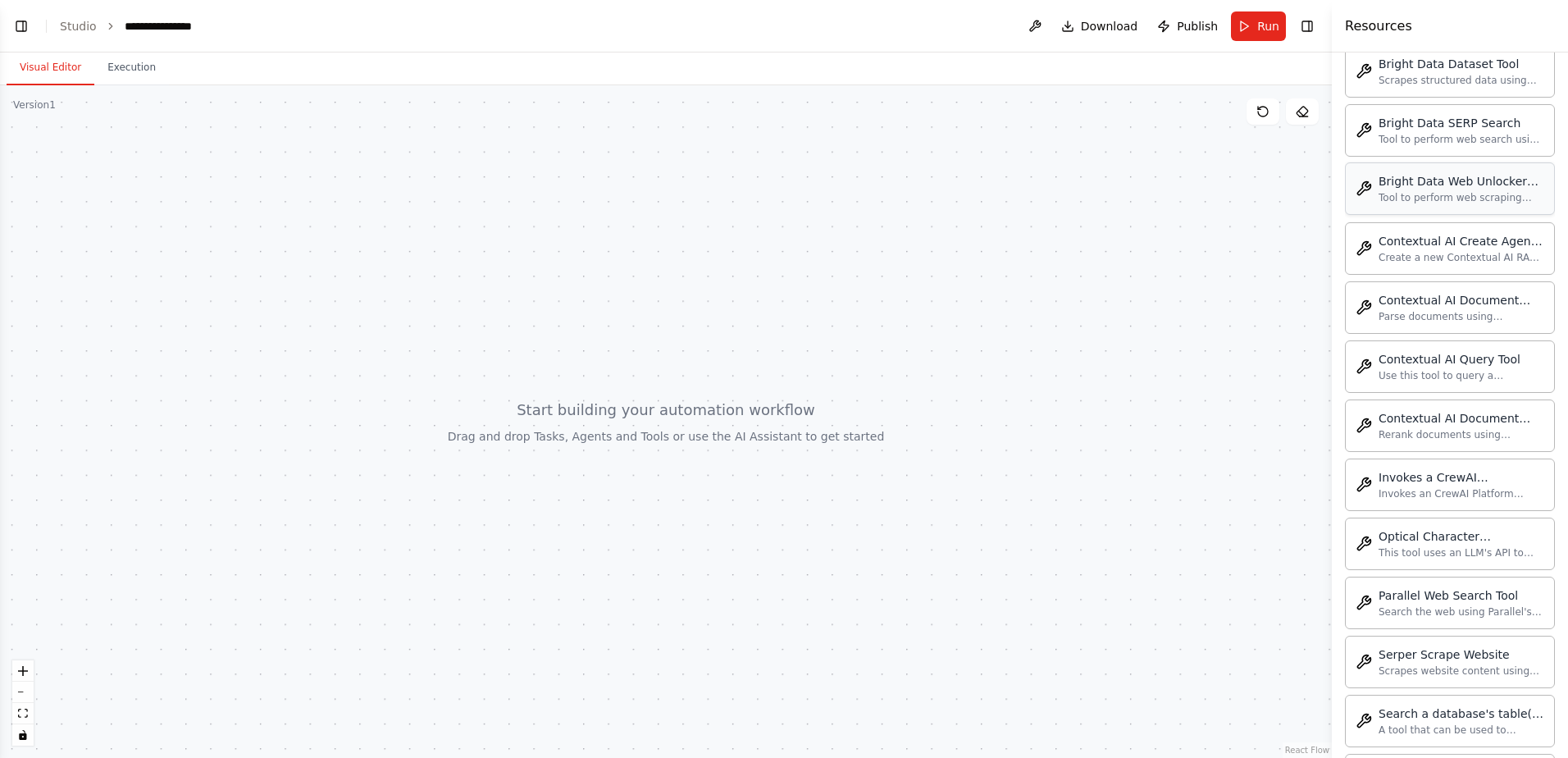
scroll to position [3183, 0]
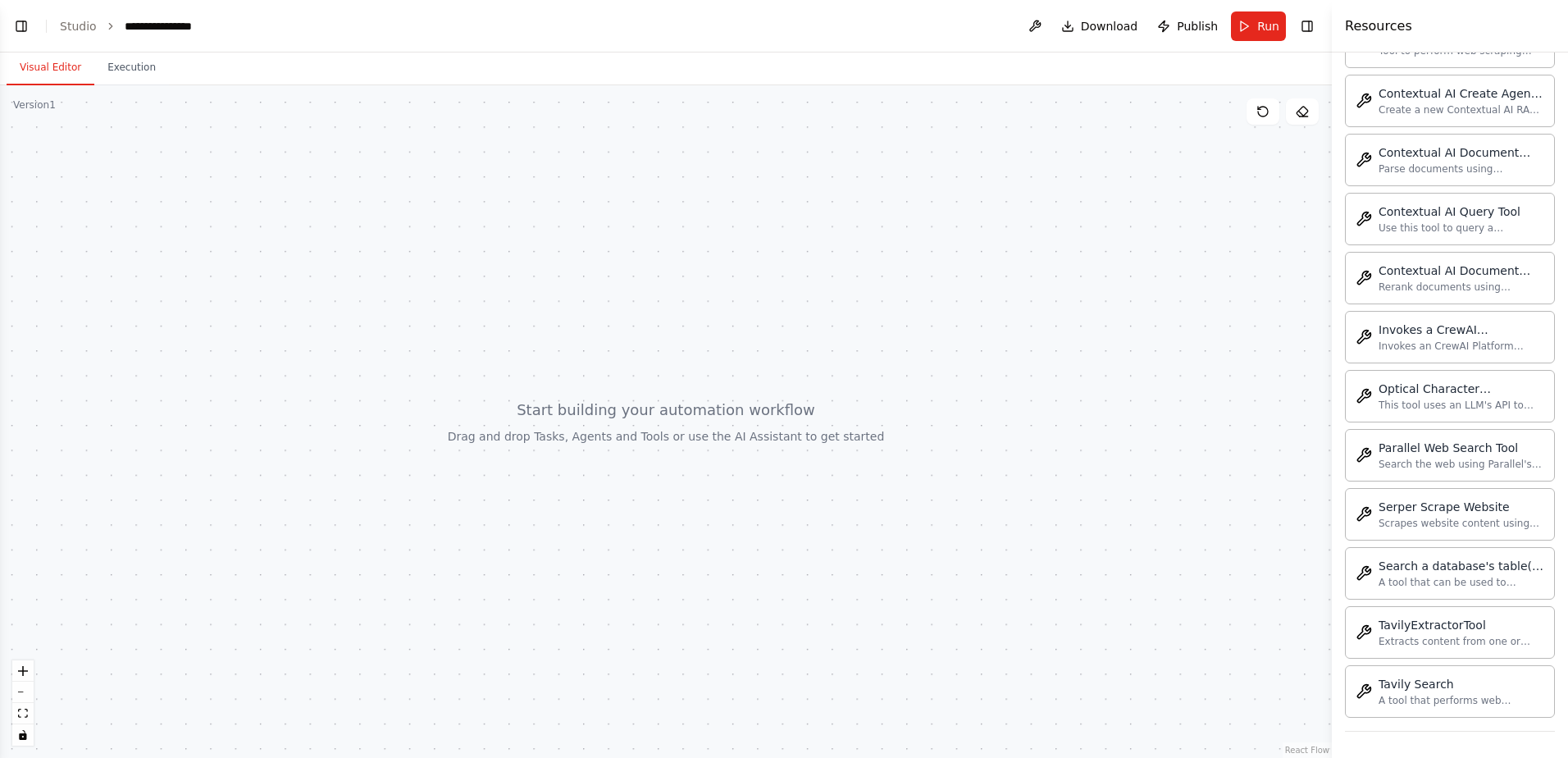
click at [677, 431] on div at bounding box center [666, 422] width 1331 height 673
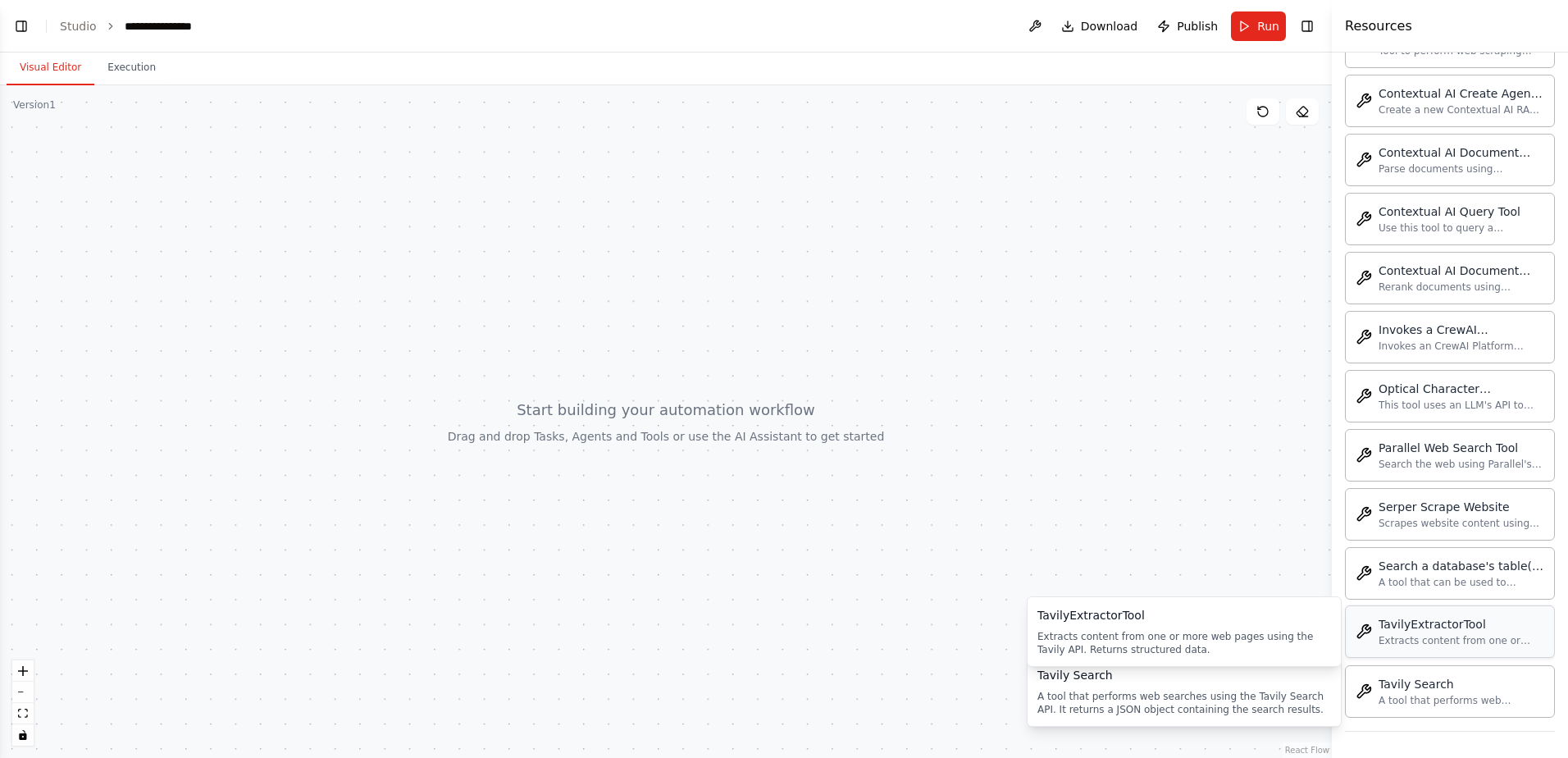
click at [1468, 630] on div "TavilyExtractorTool" at bounding box center [1461, 624] width 166 height 17
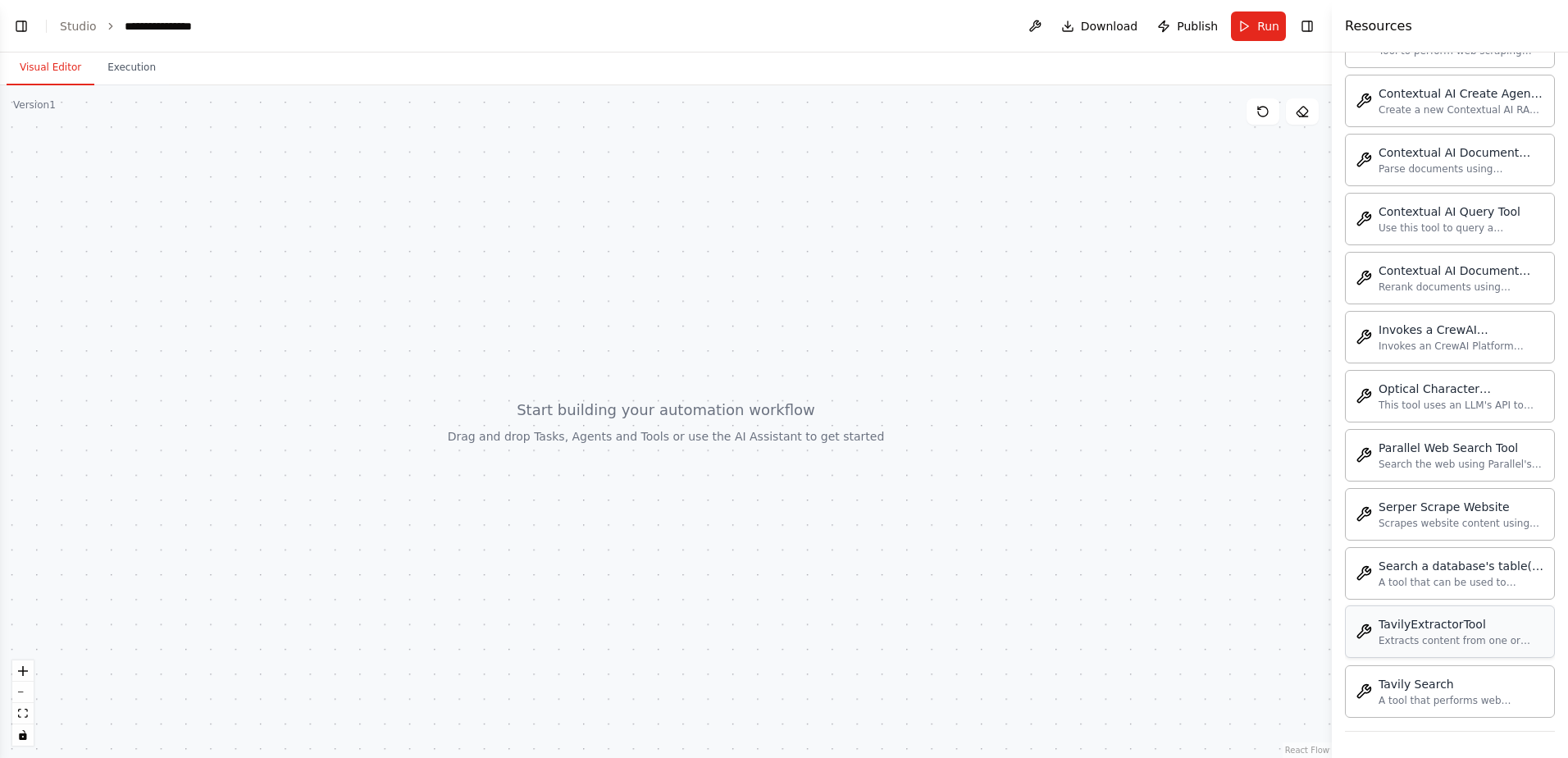
click at [1468, 630] on div "TavilyExtractorTool" at bounding box center [1461, 624] width 166 height 17
click at [769, 489] on div at bounding box center [666, 422] width 1331 height 673
click at [26, 25] on button "Toggle Left Sidebar" at bounding box center [21, 26] width 23 height 23
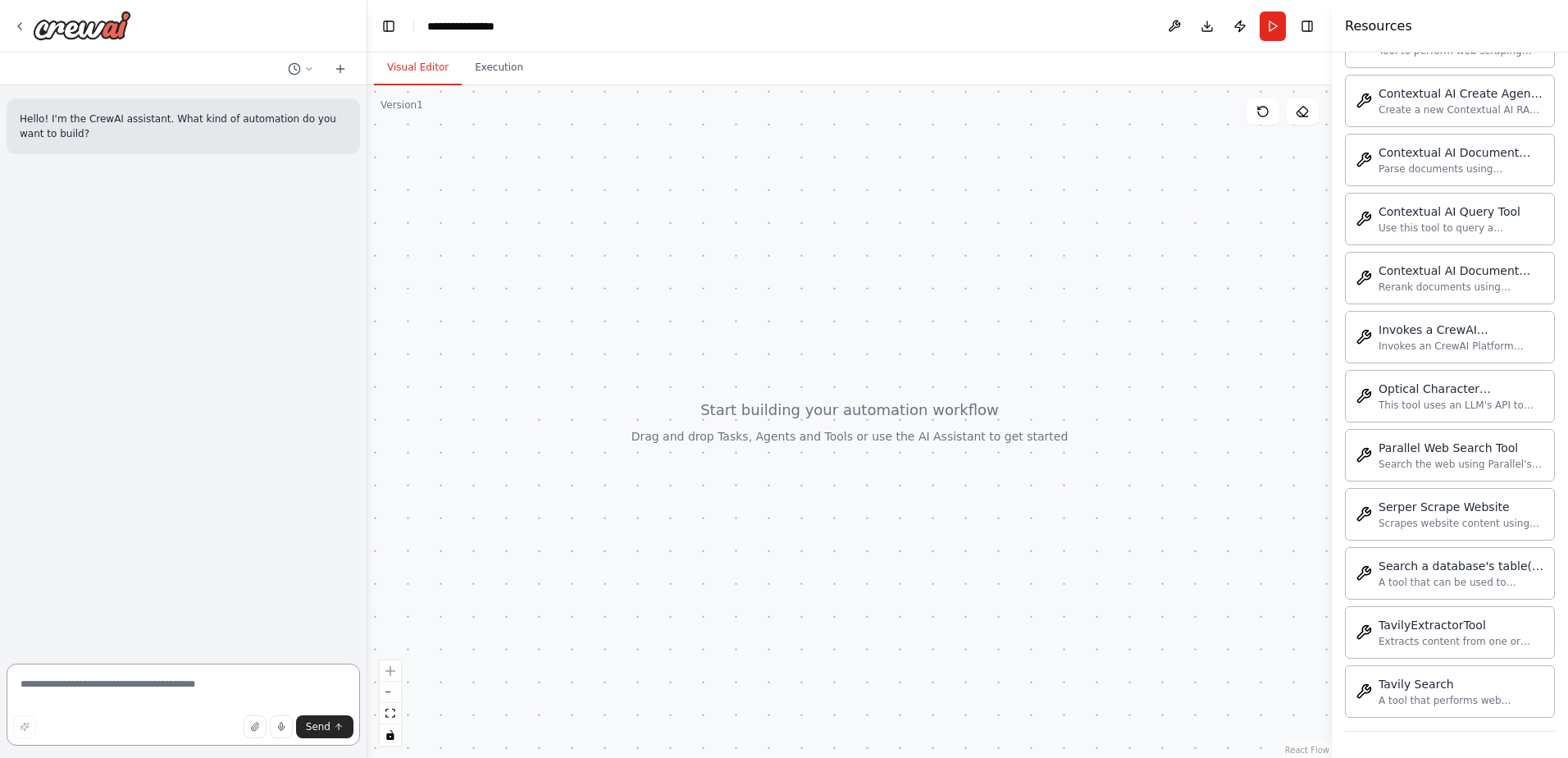
click at [130, 689] on textarea at bounding box center [183, 704] width 354 height 82
click at [254, 730] on icon "button" at bounding box center [255, 727] width 10 height 10
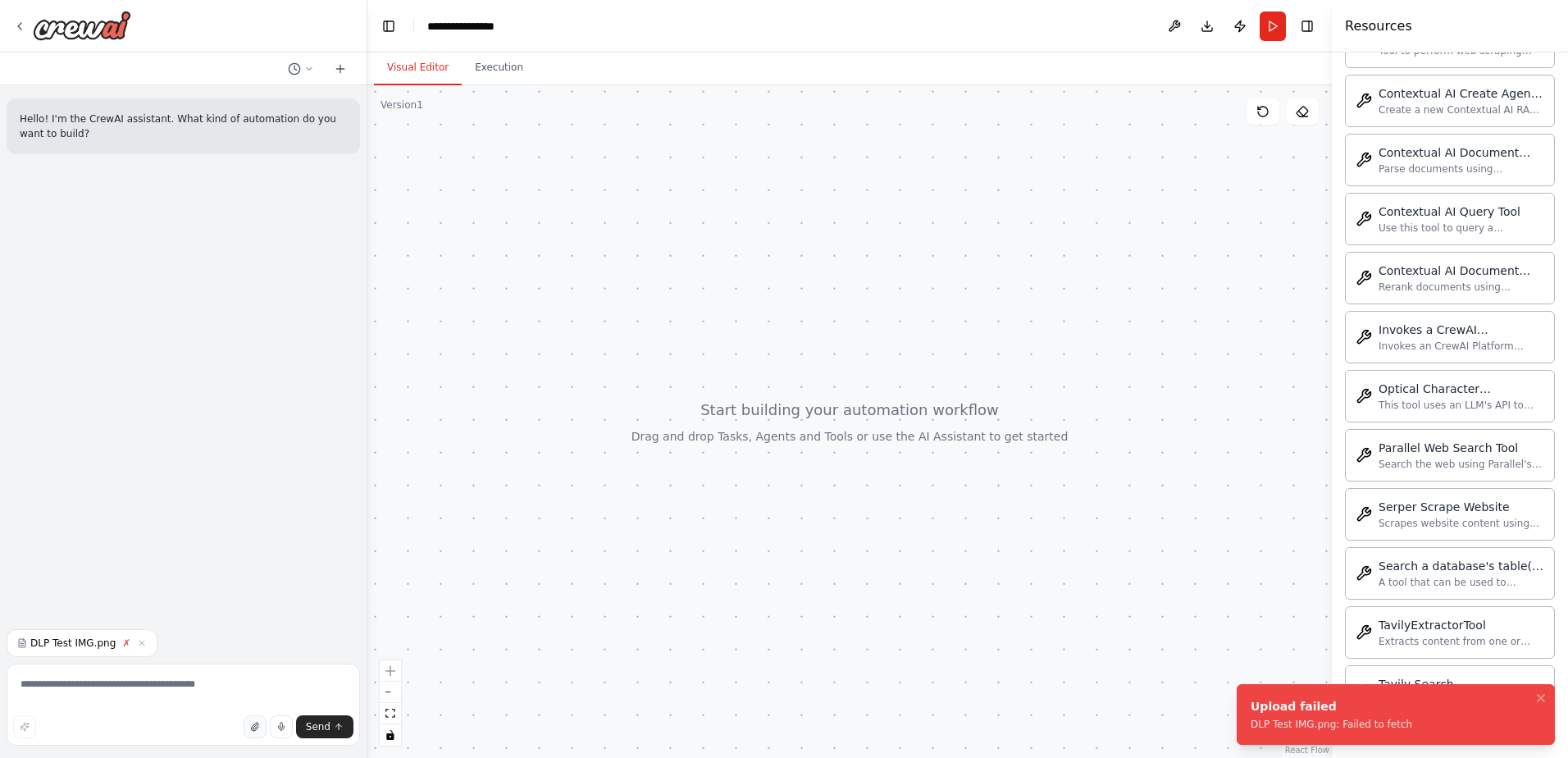
click at [258, 728] on icon "button" at bounding box center [257, 729] width 3 height 3
click at [314, 640] on icon "button" at bounding box center [319, 643] width 10 height 10
click at [140, 645] on icon "button" at bounding box center [142, 643] width 5 height 5
